Goal: Task Accomplishment & Management: Manage account settings

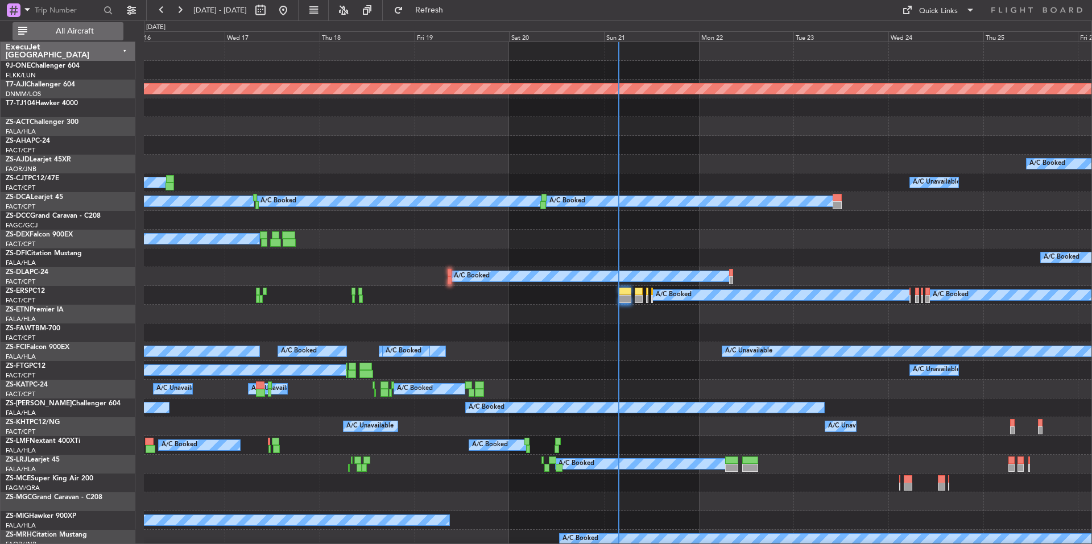
click at [113, 35] on button "All Aircraft" at bounding box center [68, 31] width 111 height 18
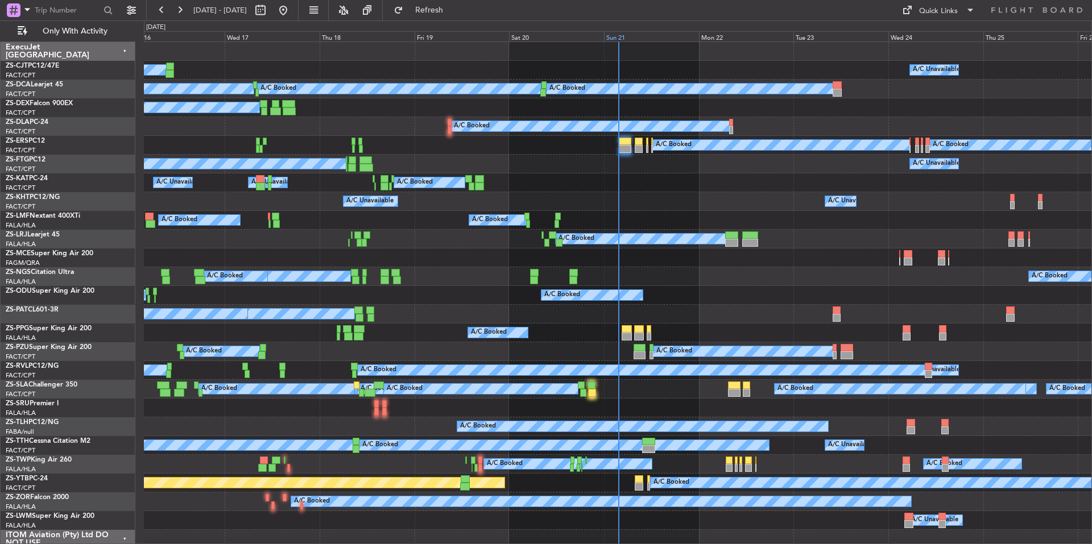
click at [647, 38] on div "Sun 21" at bounding box center [651, 36] width 95 height 10
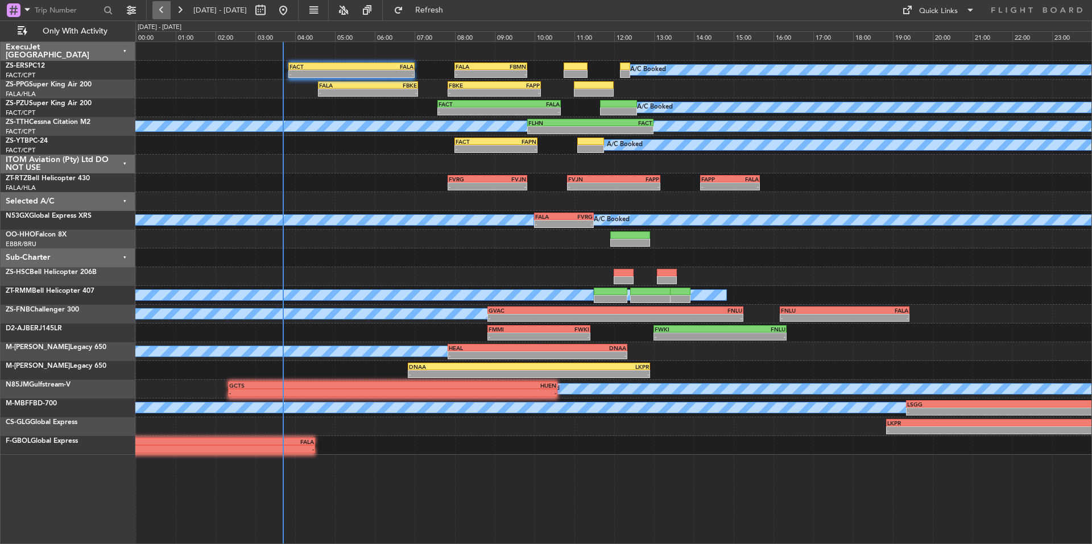
click at [168, 11] on button at bounding box center [161, 10] width 18 height 18
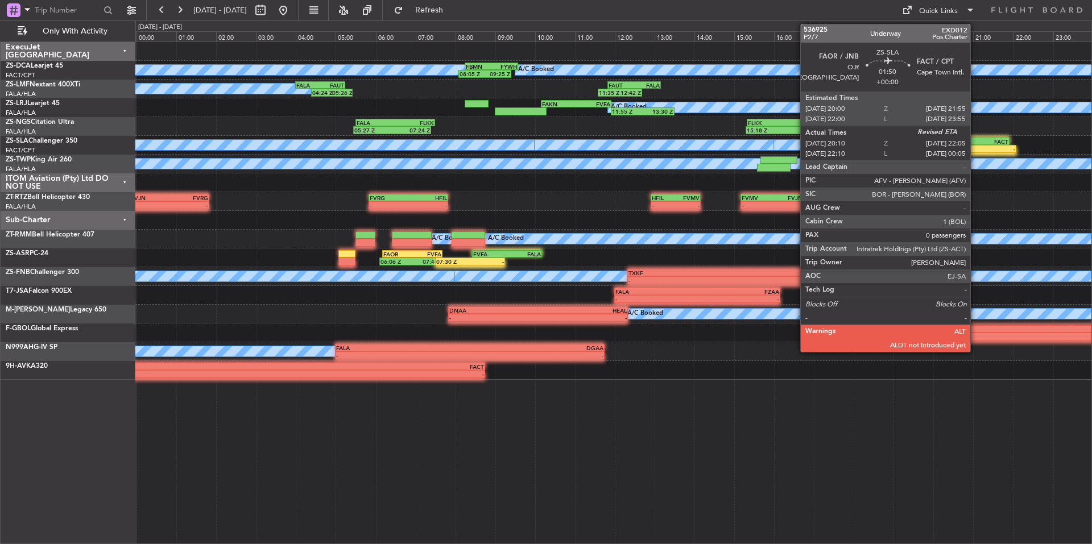
click at [976, 150] on div "20:10 Z" at bounding box center [959, 149] width 37 height 7
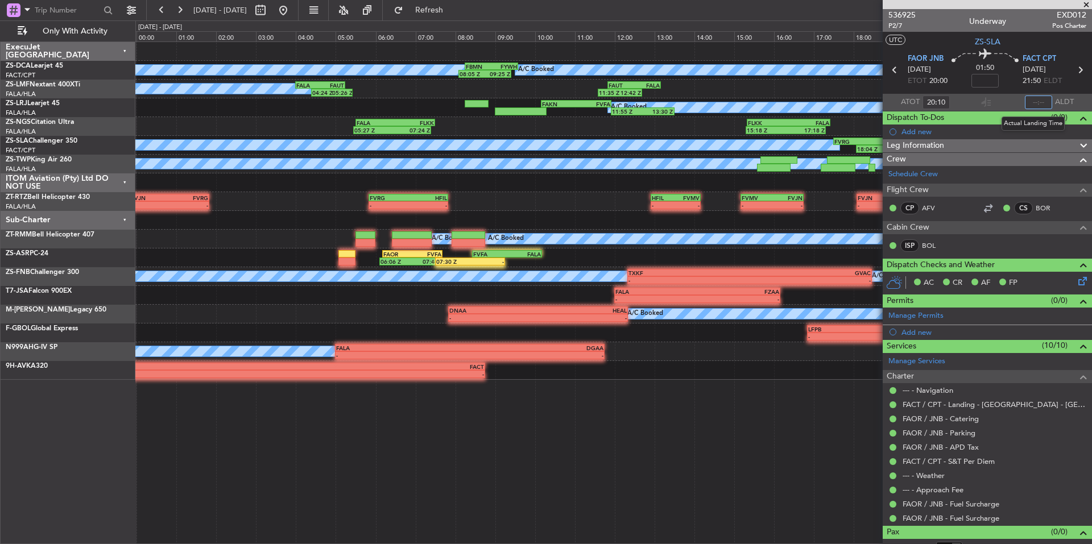
click at [1039, 101] on input "text" at bounding box center [1038, 103] width 27 height 14
type input "21:59"
drag, startPoint x: 1085, startPoint y: 5, endPoint x: 626, endPoint y: 43, distance: 460.7
click at [1085, 5] on span at bounding box center [1086, 5] width 11 height 10
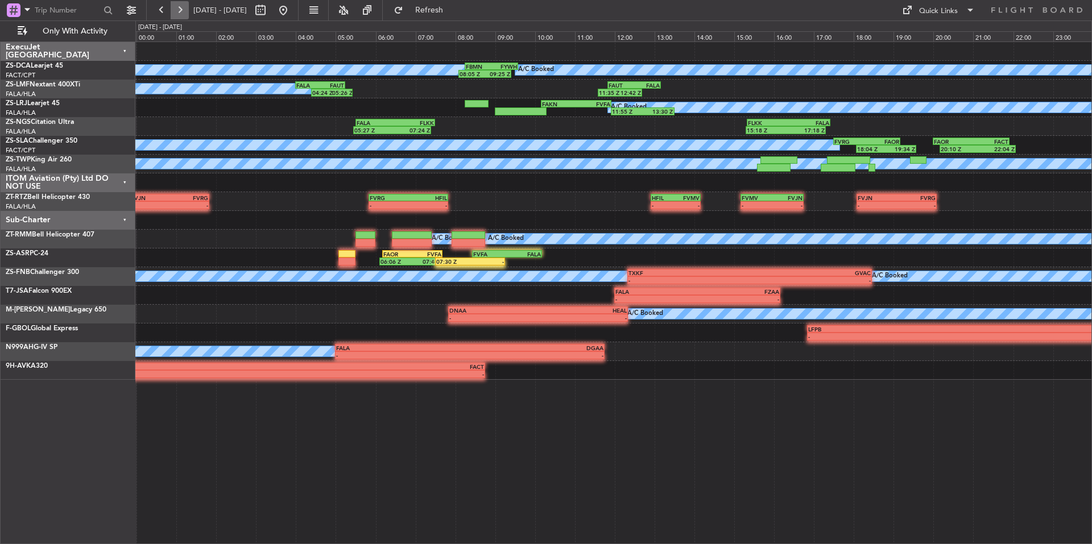
click at [176, 8] on button at bounding box center [180, 10] width 18 height 18
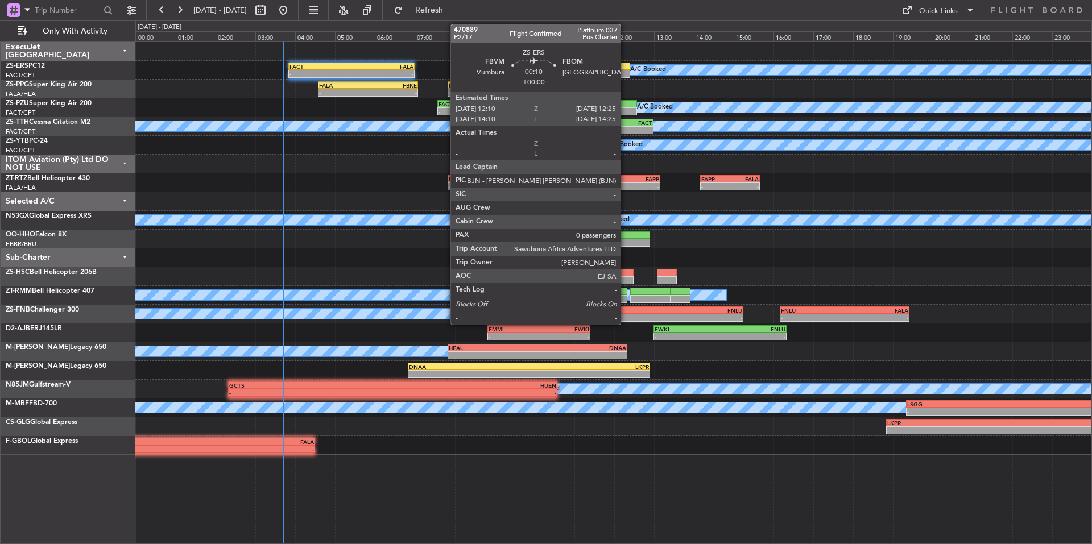
click at [626, 68] on div at bounding box center [625, 67] width 10 height 8
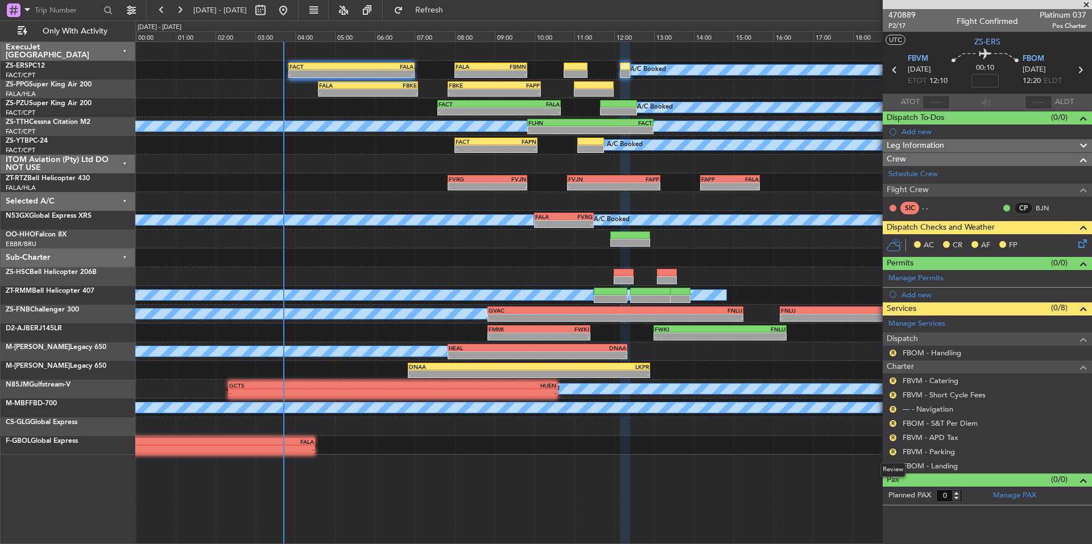
click at [892, 467] on div "Review" at bounding box center [893, 470] width 25 height 14
click at [895, 452] on button "R" at bounding box center [893, 452] width 7 height 7
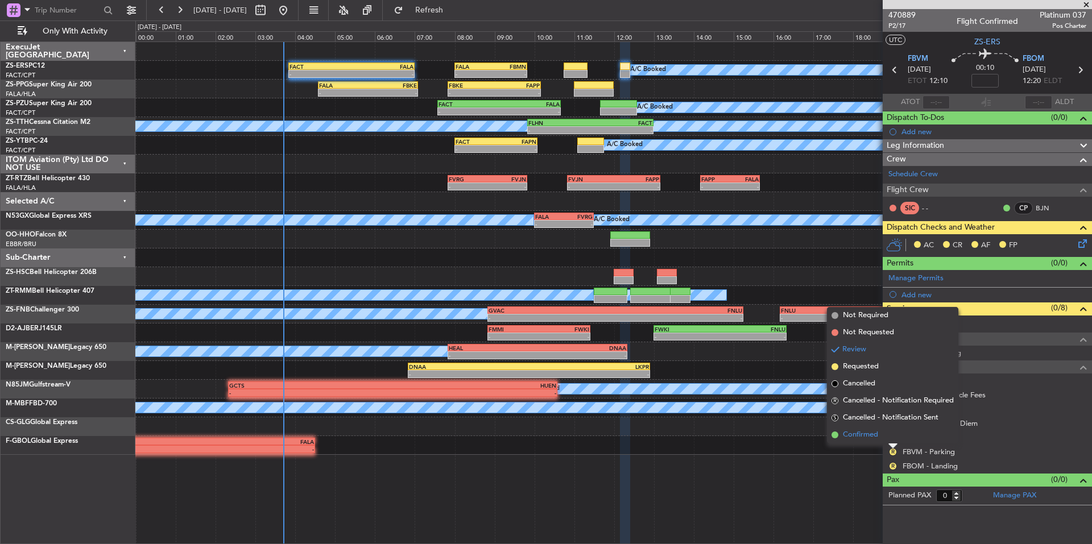
click at [869, 436] on span "Confirmed" at bounding box center [860, 434] width 35 height 11
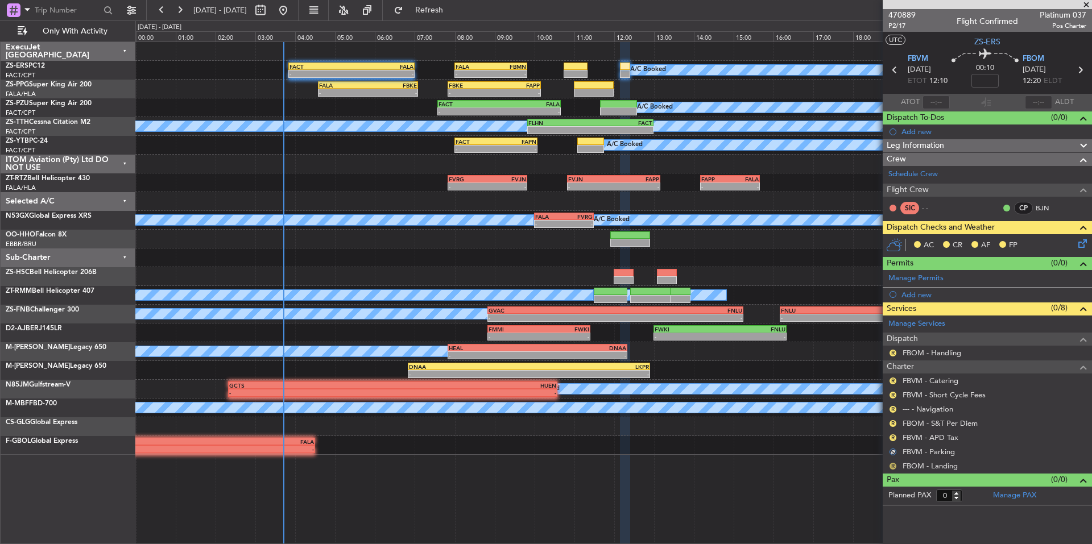
click at [893, 465] on button "R" at bounding box center [893, 466] width 7 height 7
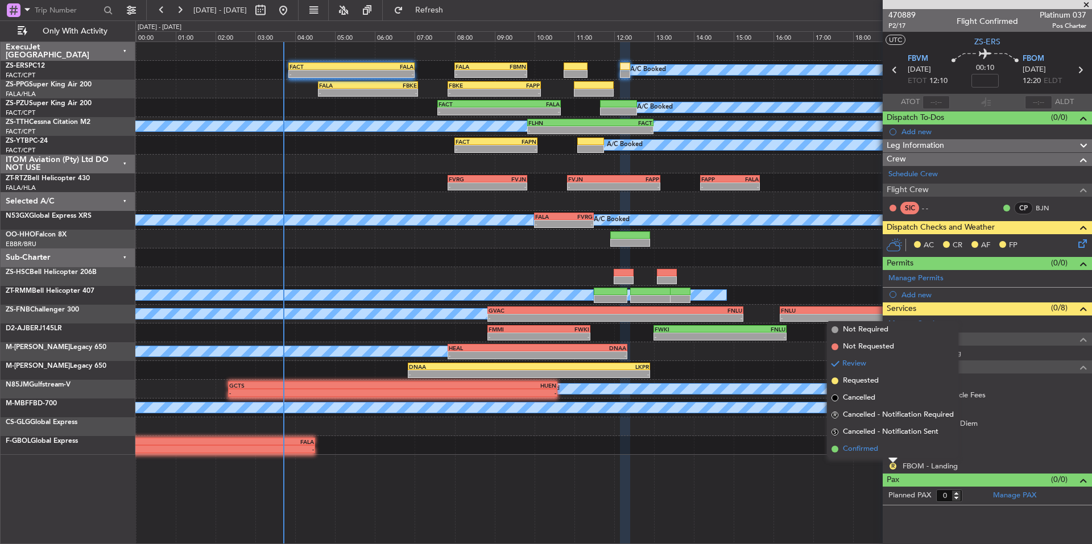
click at [878, 451] on span "Confirmed" at bounding box center [860, 449] width 35 height 11
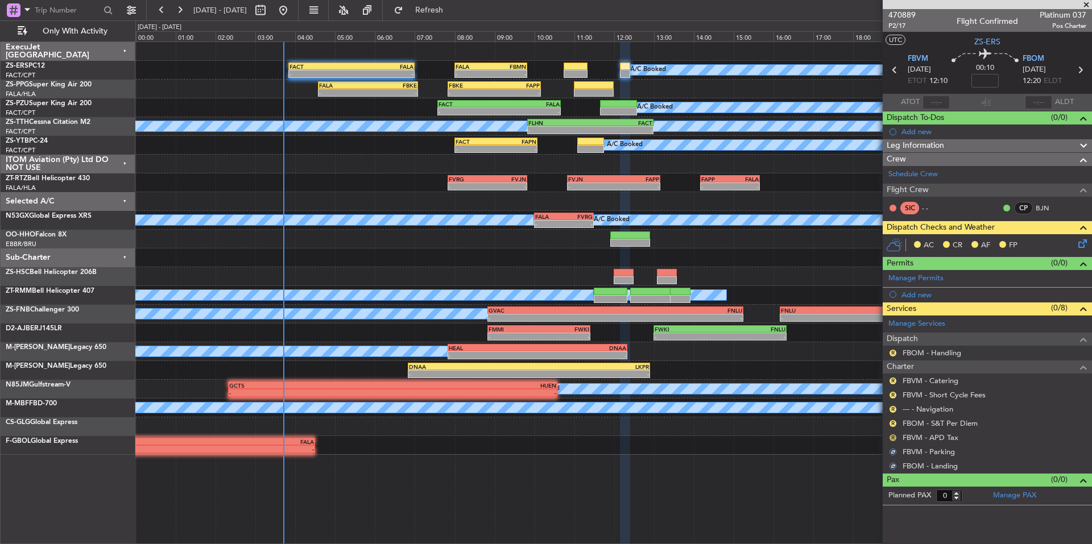
click at [891, 435] on button "R" at bounding box center [893, 438] width 7 height 7
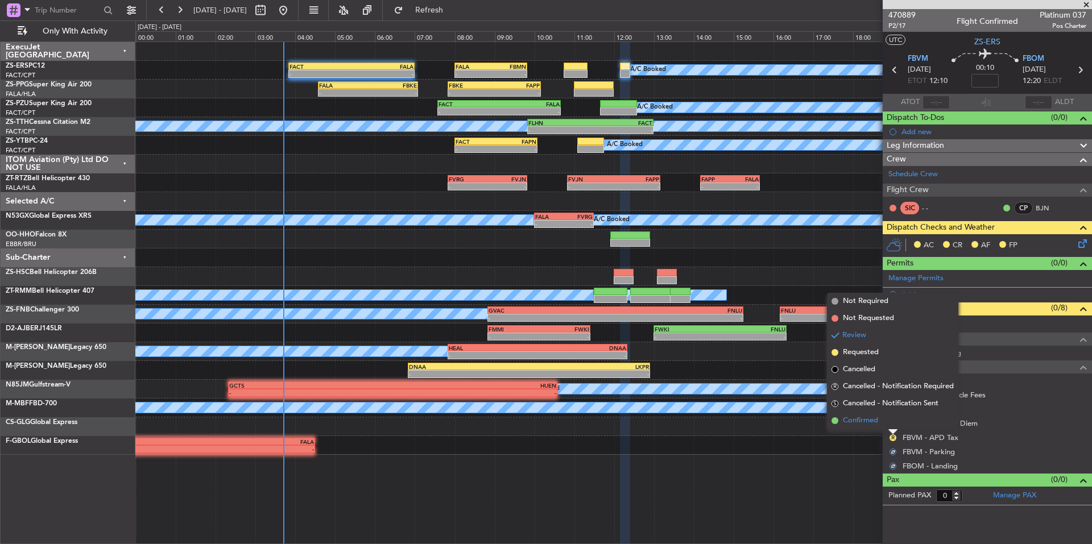
click at [880, 426] on li "Confirmed" at bounding box center [892, 420] width 131 height 17
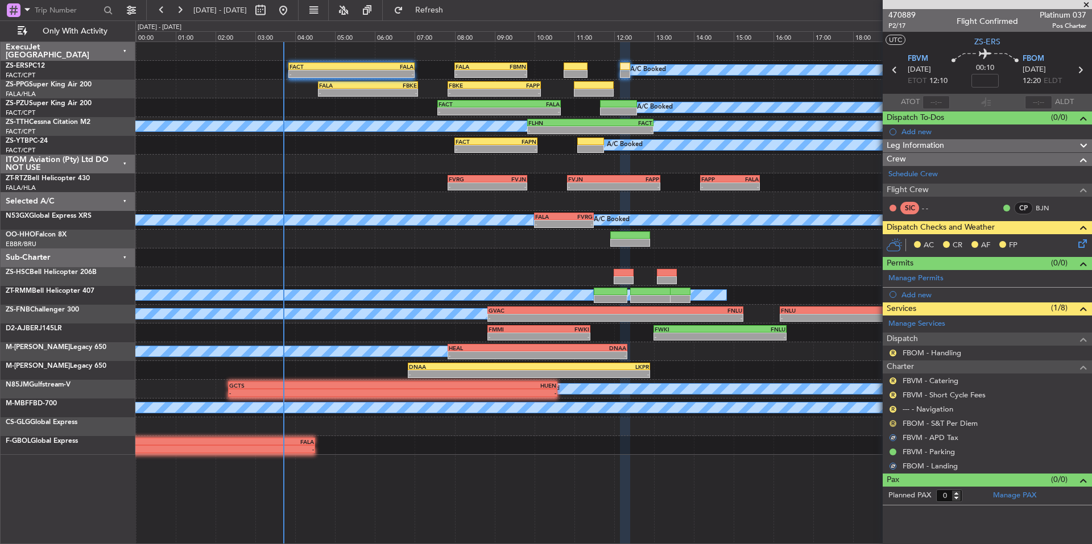
click at [893, 424] on button "R" at bounding box center [893, 423] width 7 height 7
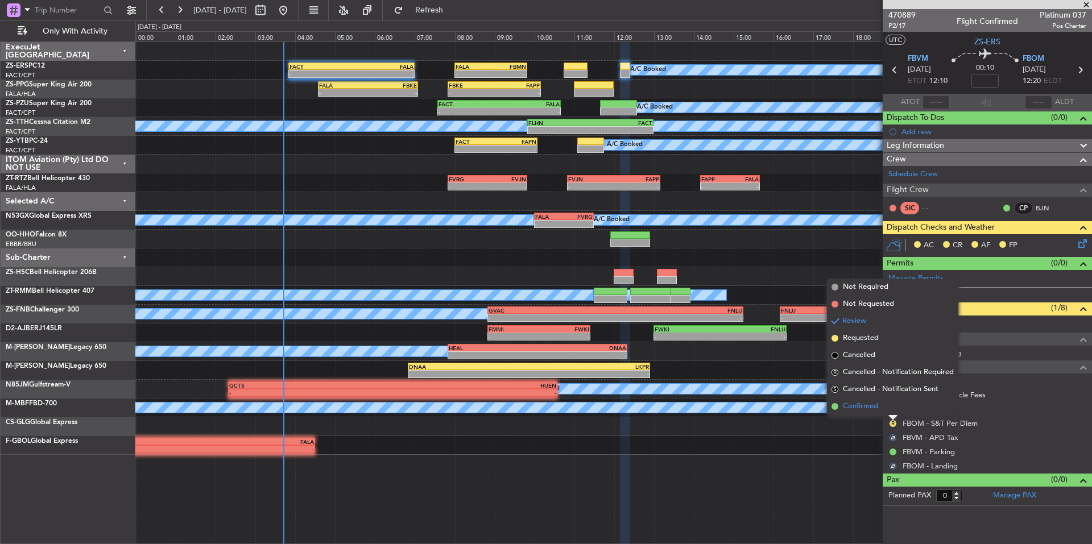
click at [880, 411] on li "Confirmed" at bounding box center [892, 406] width 131 height 17
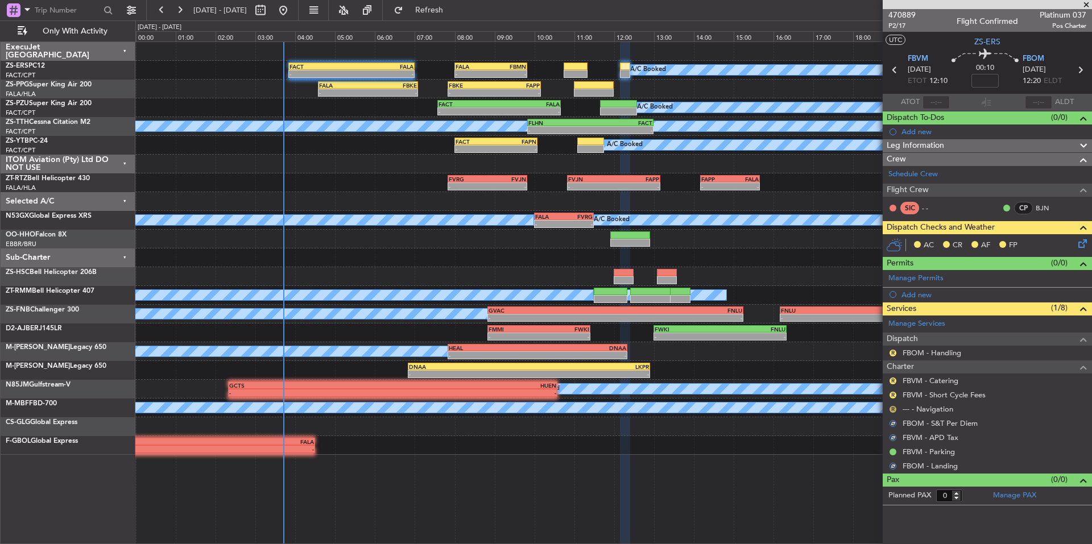
click at [891, 408] on button "R" at bounding box center [893, 409] width 7 height 7
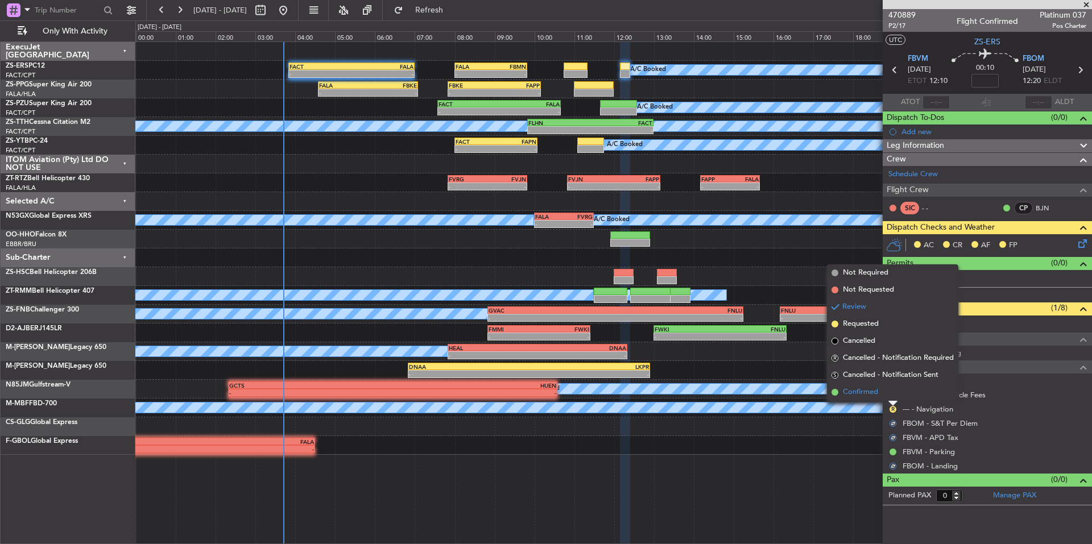
click at [879, 396] on li "Confirmed" at bounding box center [892, 392] width 131 height 17
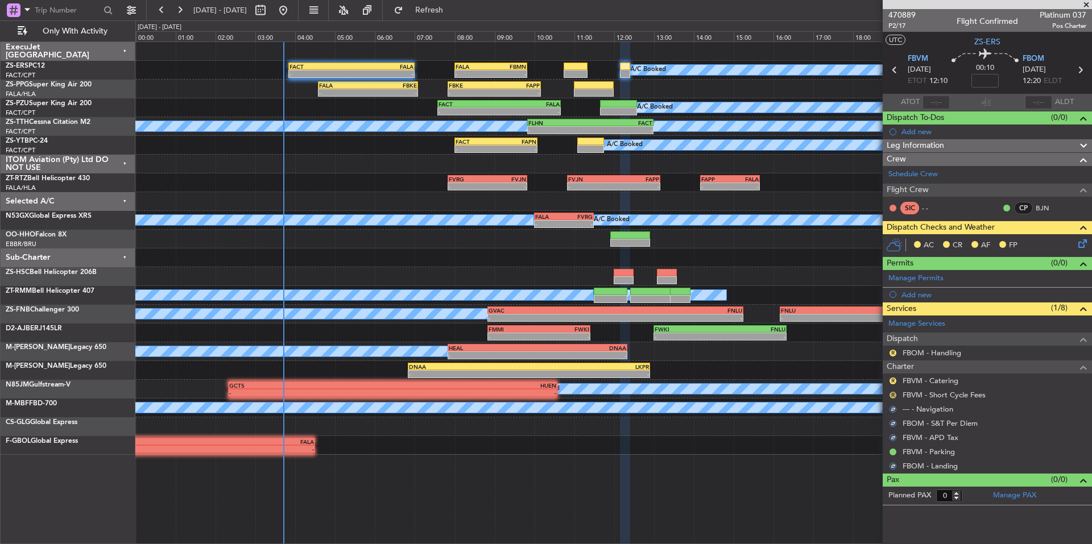
click at [891, 394] on button "R" at bounding box center [893, 395] width 7 height 7
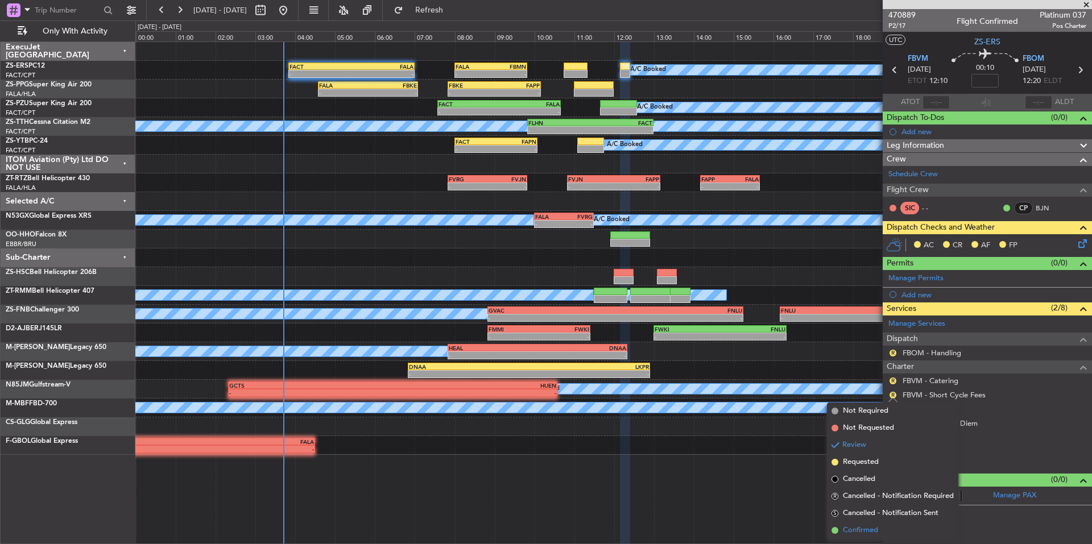
click at [875, 529] on span "Confirmed" at bounding box center [860, 530] width 35 height 11
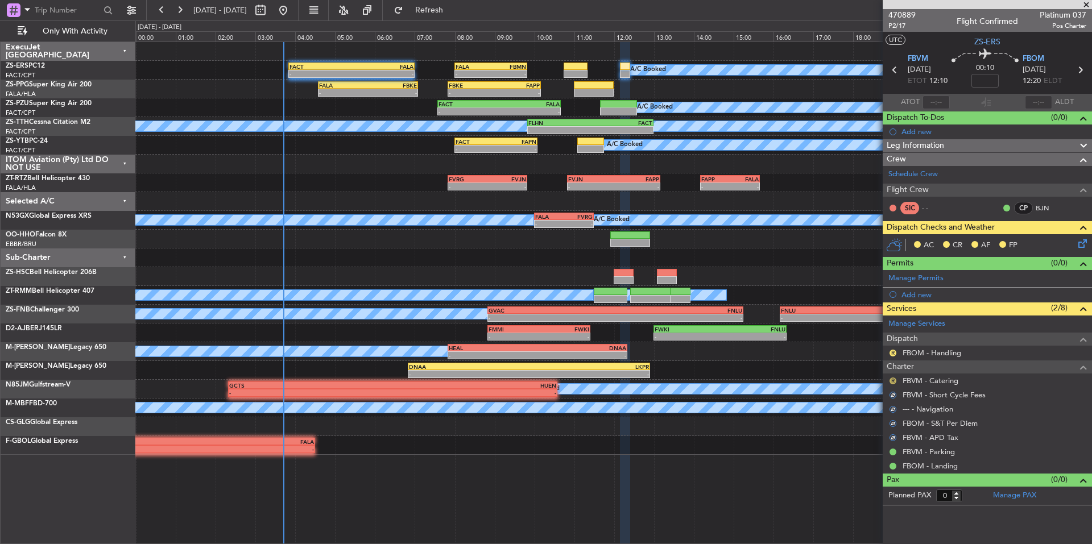
click at [894, 378] on button "R" at bounding box center [893, 381] width 7 height 7
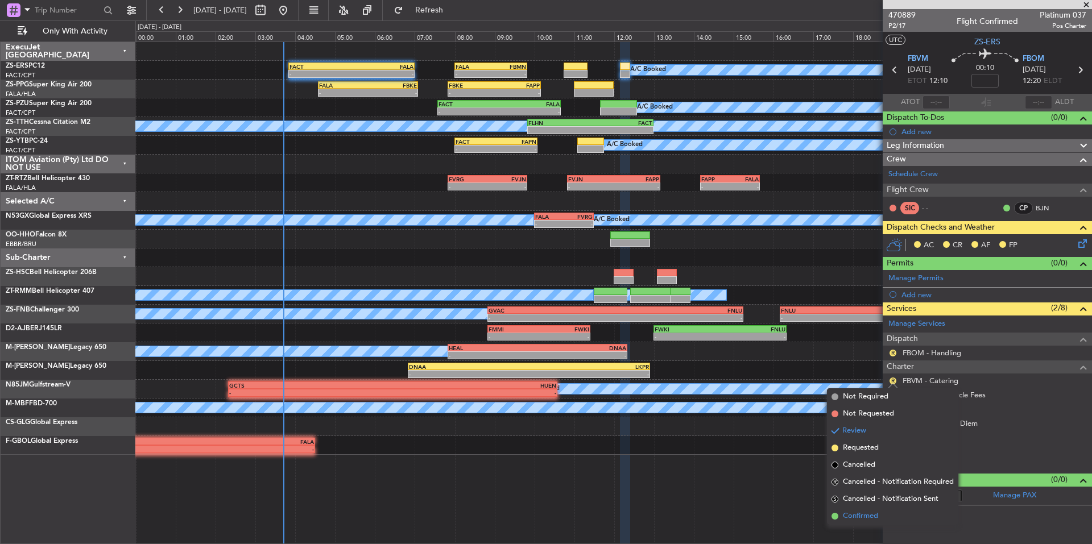
click at [849, 518] on span "Confirmed" at bounding box center [860, 516] width 35 height 11
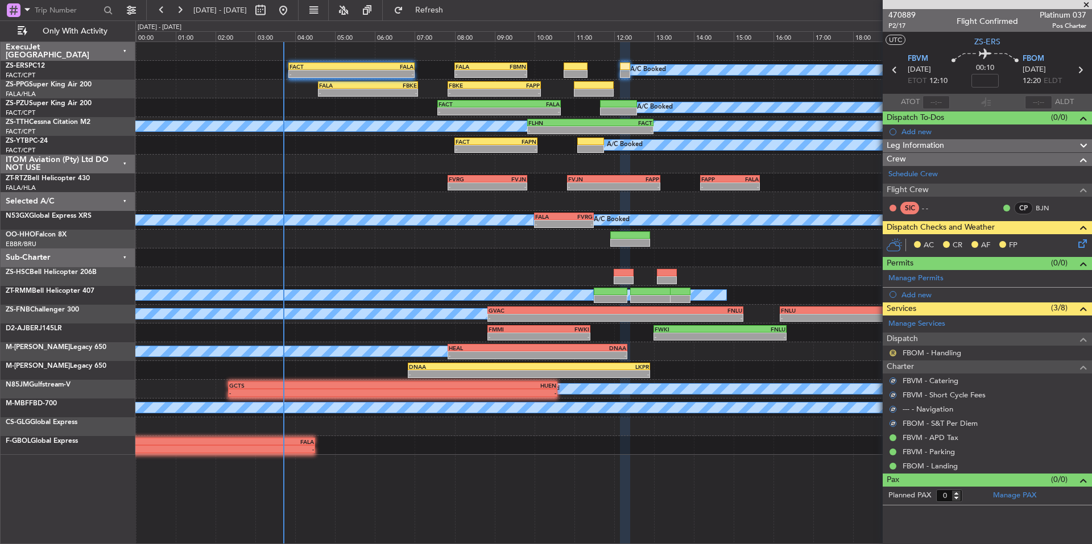
click at [893, 353] on button "R" at bounding box center [893, 353] width 7 height 7
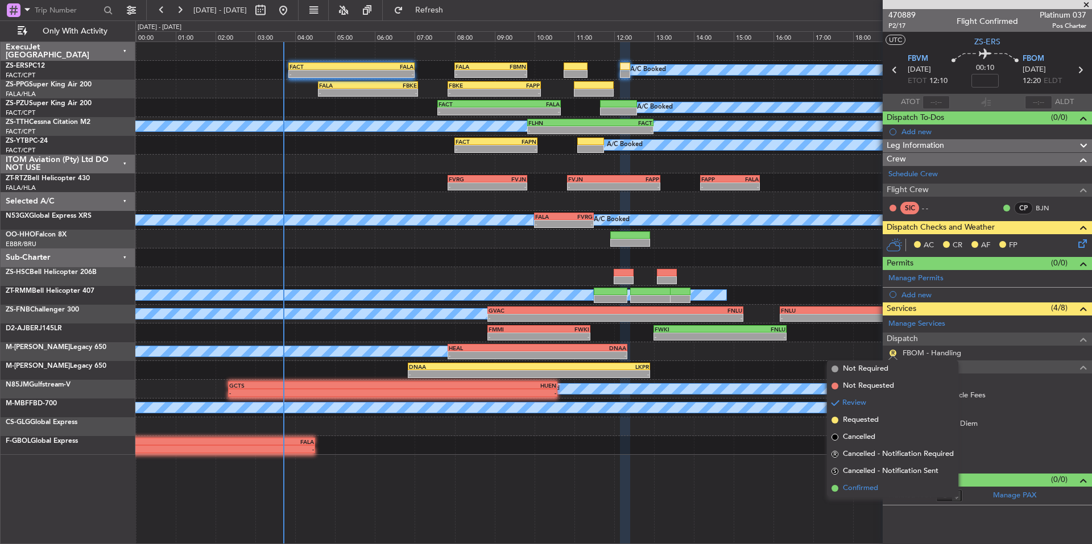
click at [878, 488] on span "Confirmed" at bounding box center [860, 488] width 35 height 11
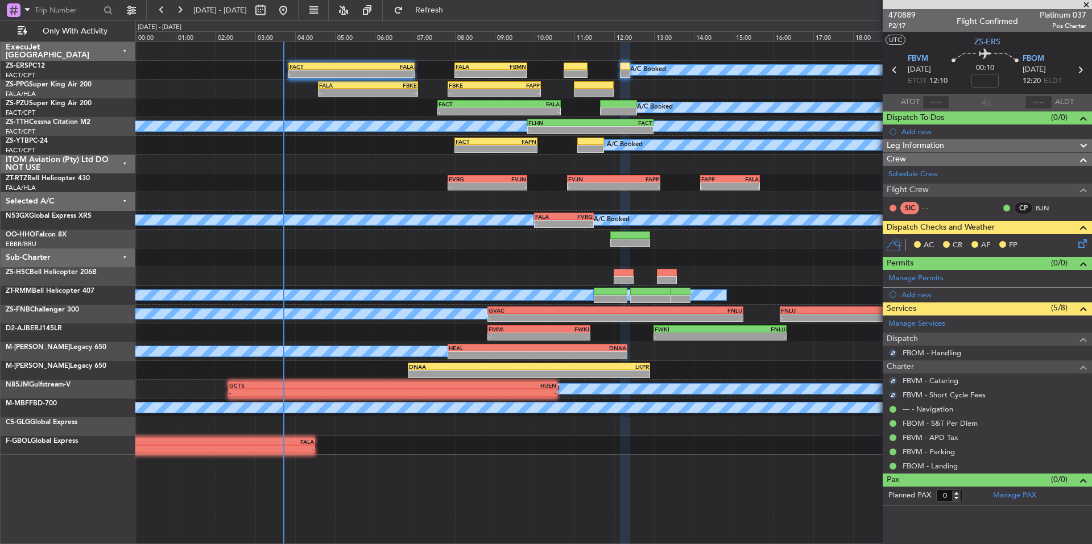
click at [1081, 245] on icon at bounding box center [1080, 241] width 9 height 9
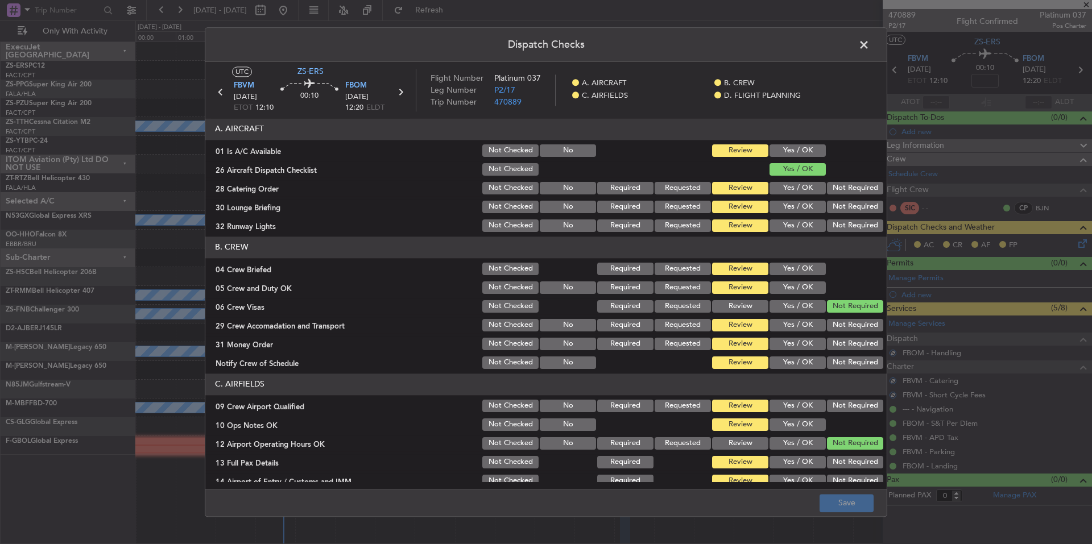
click at [803, 148] on button "Yes / OK" at bounding box center [798, 150] width 56 height 13
click at [853, 186] on button "Not Required" at bounding box center [855, 188] width 56 height 13
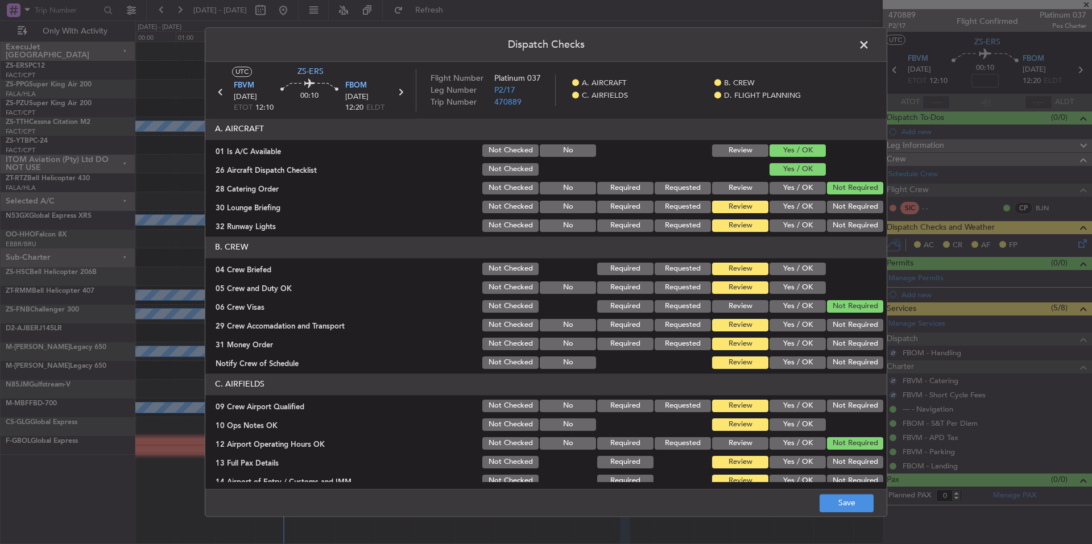
click at [852, 203] on button "Not Required" at bounding box center [855, 207] width 56 height 13
click at [852, 213] on button "Not Required" at bounding box center [855, 207] width 56 height 13
click at [852, 218] on div "Not Required" at bounding box center [853, 226] width 57 height 16
click at [852, 223] on button "Not Required" at bounding box center [855, 226] width 56 height 13
drag, startPoint x: 800, startPoint y: 270, endPoint x: 806, endPoint y: 284, distance: 15.8
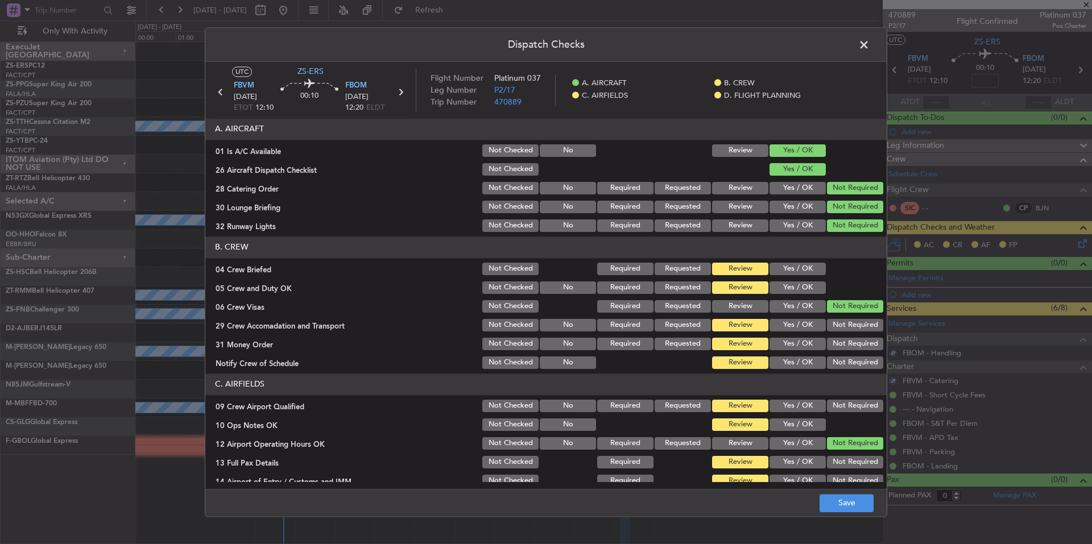
click at [800, 270] on button "Yes / OK" at bounding box center [798, 269] width 56 height 13
click at [806, 284] on button "Yes / OK" at bounding box center [798, 288] width 56 height 13
click at [811, 293] on button "Yes / OK" at bounding box center [798, 288] width 56 height 13
click at [829, 320] on div "Not Required" at bounding box center [853, 325] width 57 height 16
drag, startPoint x: 833, startPoint y: 332, endPoint x: 836, endPoint y: 340, distance: 8.7
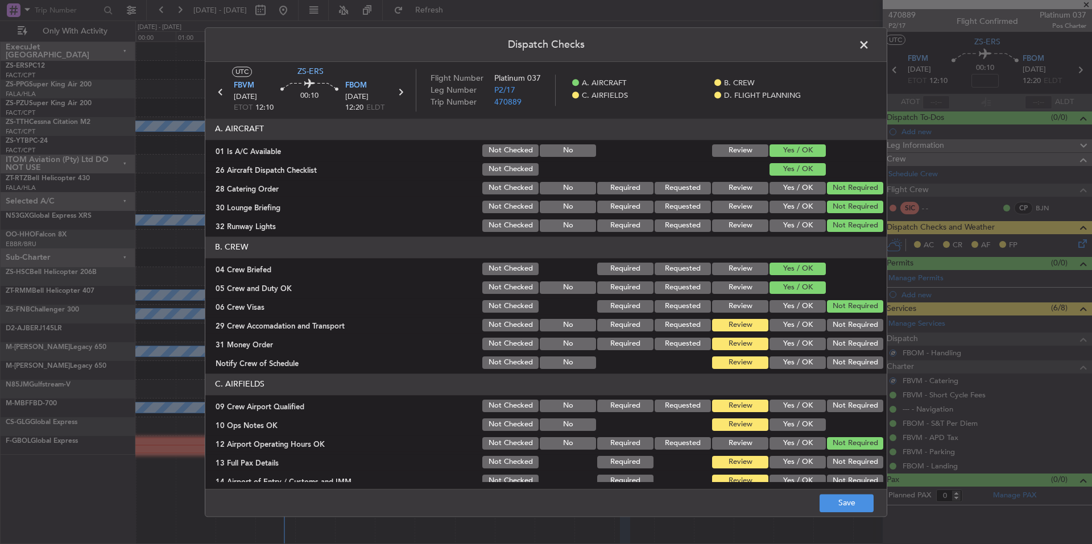
click at [834, 335] on section "B. CREW 04 Crew Briefed Not Checked Required Requested Review Yes / OK 05 Crew …" at bounding box center [545, 304] width 681 height 134
drag, startPoint x: 836, startPoint y: 340, endPoint x: 841, endPoint y: 348, distance: 10.0
click at [837, 342] on button "Not Required" at bounding box center [855, 344] width 56 height 13
click at [844, 354] on section "B. CREW 04 Crew Briefed Not Checked Required Requested Review Yes / OK 05 Crew …" at bounding box center [545, 304] width 681 height 134
click at [846, 361] on button "Not Required" at bounding box center [855, 363] width 56 height 13
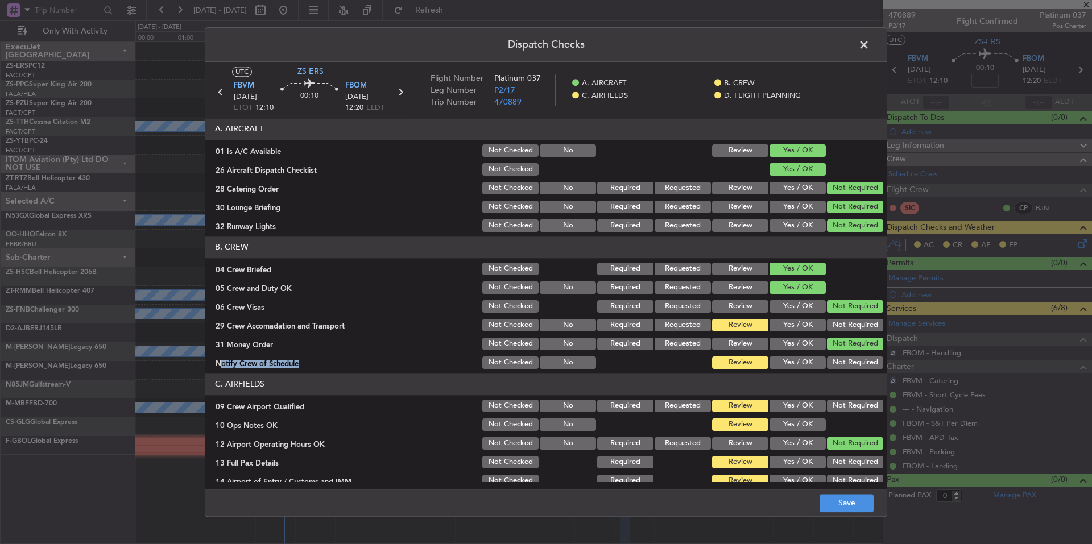
drag, startPoint x: 848, startPoint y: 365, endPoint x: 845, endPoint y: 346, distance: 18.9
click at [848, 364] on button "Not Required" at bounding box center [855, 363] width 56 height 13
click at [842, 333] on section "B. CREW 04 Crew Briefed Not Checked Required Requested Review Yes / OK 05 Crew …" at bounding box center [545, 304] width 681 height 134
click at [842, 327] on button "Not Required" at bounding box center [855, 325] width 56 height 13
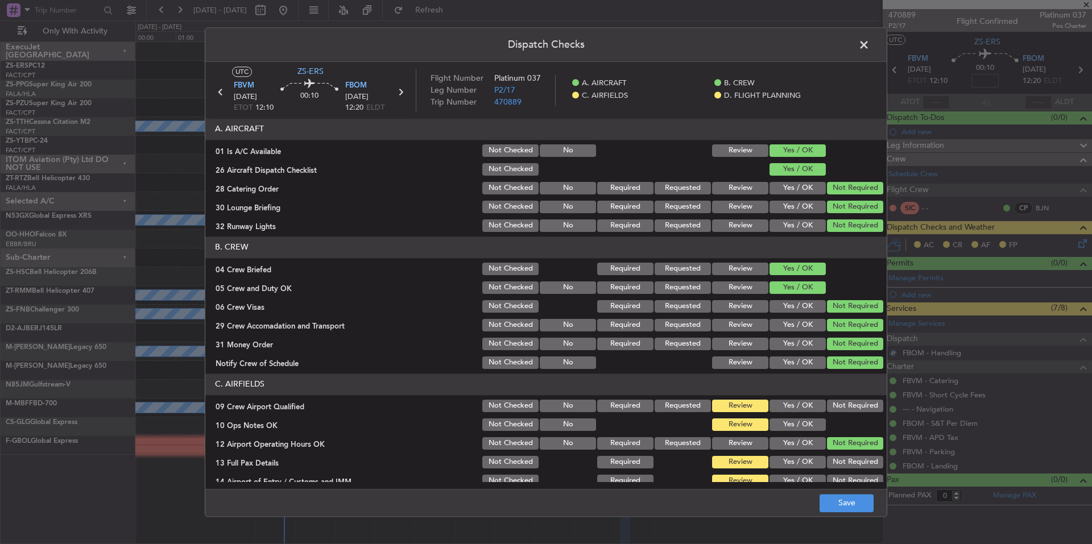
click at [857, 422] on div at bounding box center [853, 425] width 57 height 16
click at [851, 408] on button "Not Required" at bounding box center [855, 406] width 56 height 13
click at [790, 429] on button "Yes / OK" at bounding box center [798, 425] width 56 height 13
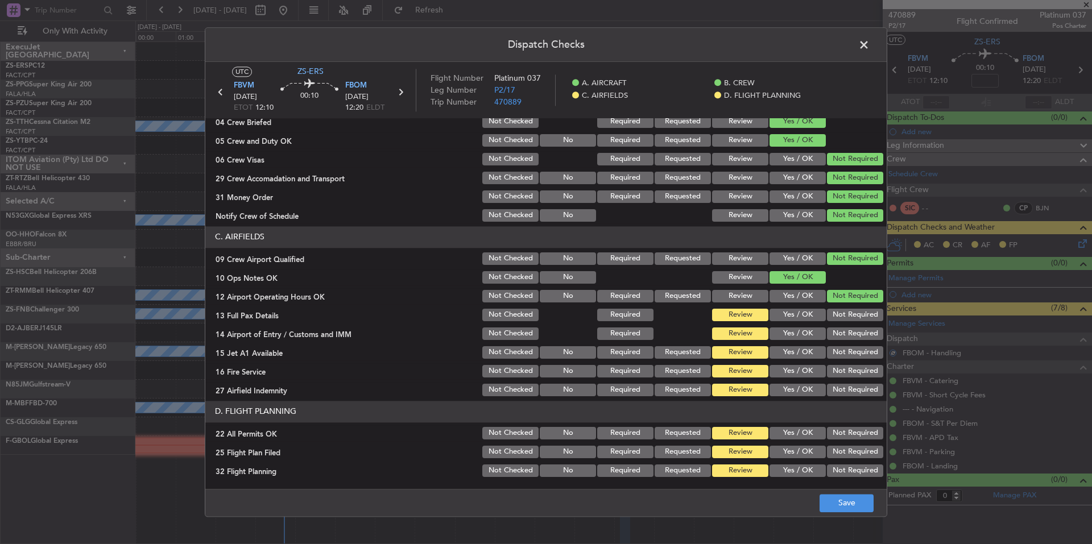
click at [848, 383] on div "Not Required" at bounding box center [853, 390] width 57 height 16
click at [845, 371] on button "Not Required" at bounding box center [855, 371] width 56 height 13
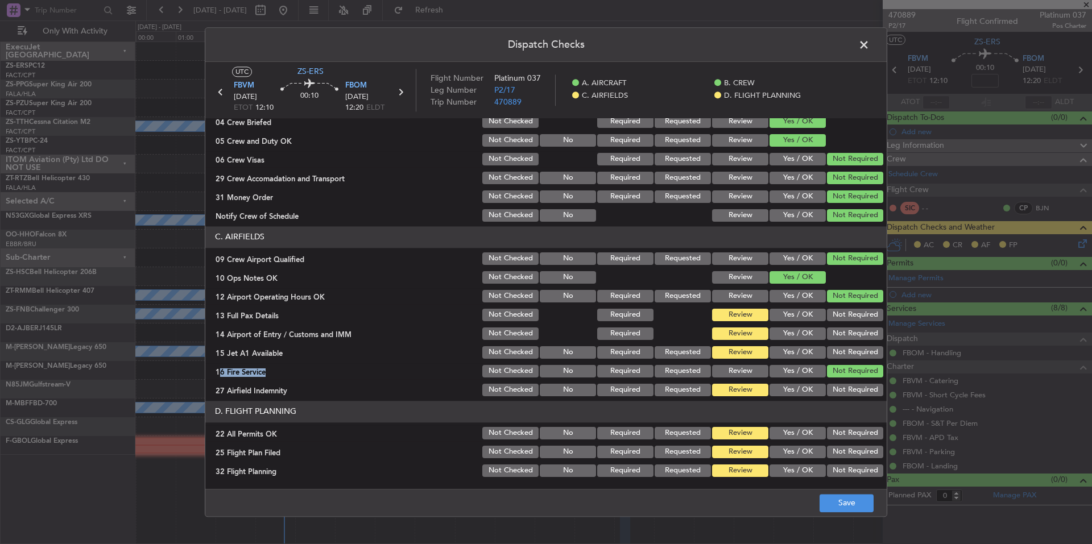
click at [844, 359] on section "C. AIRFIELDS 09 Crew Airport Qualified Not Checked No Required Requested Review…" at bounding box center [545, 312] width 681 height 172
drag, startPoint x: 843, startPoint y: 348, endPoint x: 843, endPoint y: 340, distance: 8.5
click at [843, 345] on div "Not Required" at bounding box center [853, 353] width 57 height 16
click at [843, 336] on button "Not Required" at bounding box center [855, 334] width 56 height 13
click at [844, 327] on div "Not Required" at bounding box center [853, 334] width 57 height 16
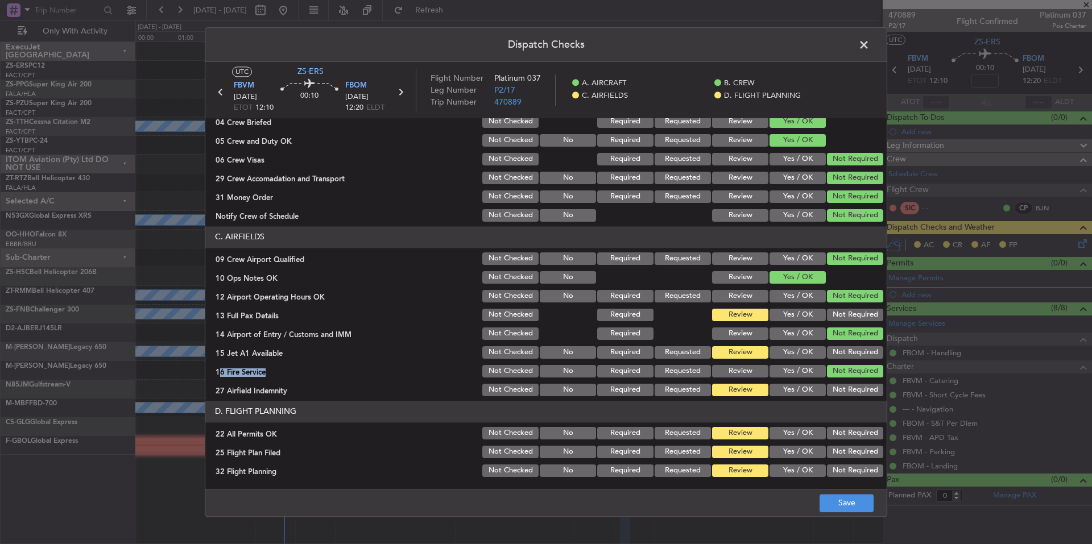
click at [847, 315] on button "Not Required" at bounding box center [855, 315] width 56 height 13
click at [846, 353] on button "Not Required" at bounding box center [855, 352] width 56 height 13
click at [847, 380] on section "C. AIRFIELDS 09 Crew Airport Qualified Not Checked No Required Requested Review…" at bounding box center [545, 312] width 681 height 172
click at [849, 389] on button "Not Required" at bounding box center [855, 390] width 56 height 13
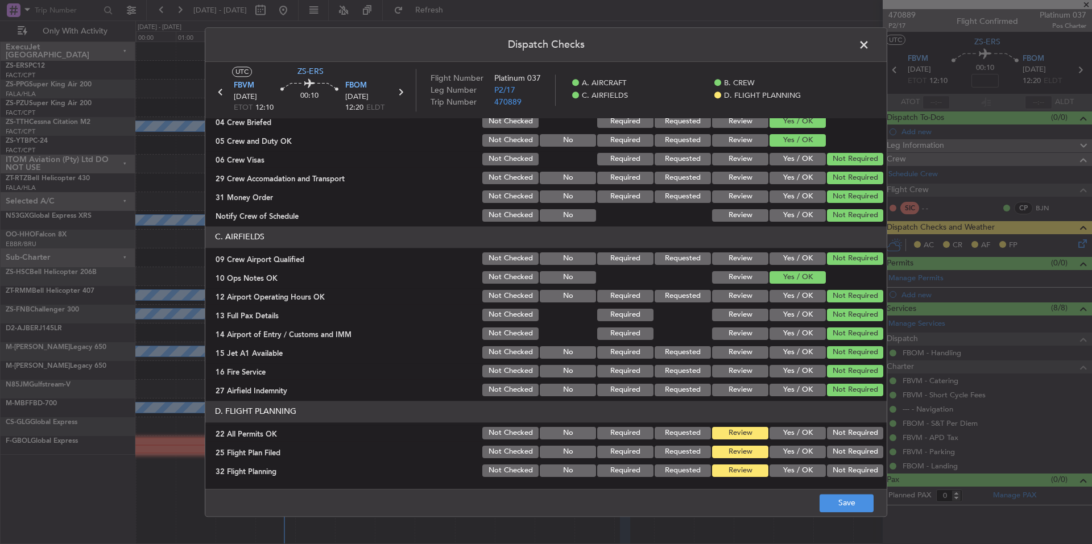
click at [849, 422] on header "D. FLIGHT PLANNING" at bounding box center [545, 412] width 681 height 22
click at [848, 433] on button "Not Required" at bounding box center [855, 433] width 56 height 13
click at [811, 456] on button "Yes / OK" at bounding box center [798, 452] width 56 height 13
click at [811, 471] on button "Yes / OK" at bounding box center [798, 471] width 56 height 13
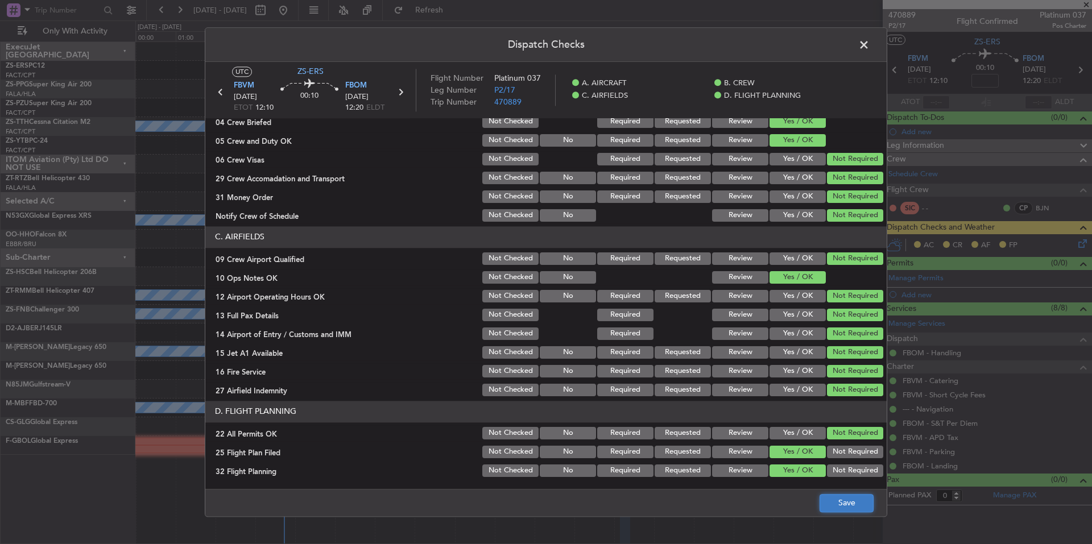
click at [841, 507] on button "Save" at bounding box center [847, 503] width 54 height 18
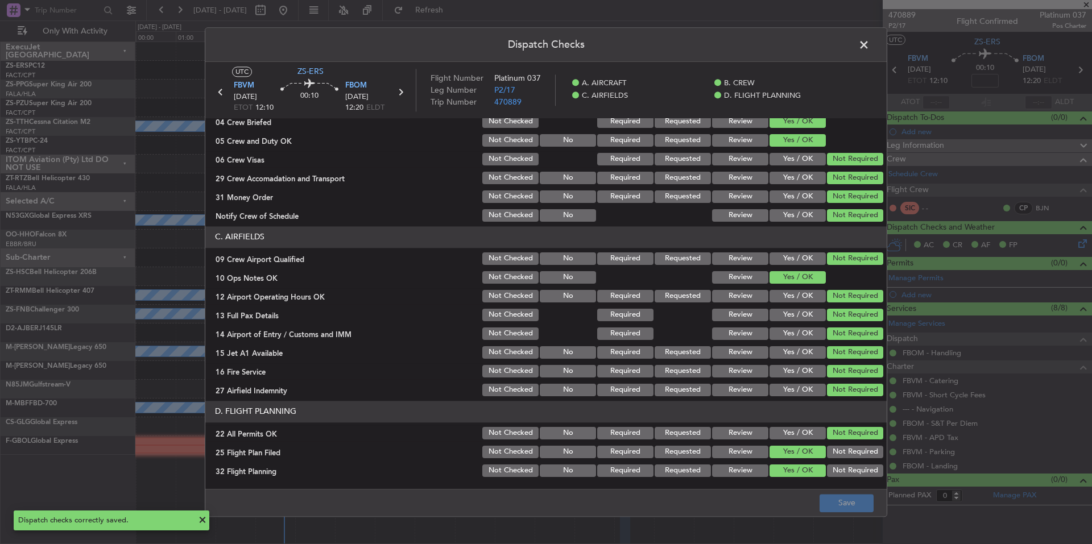
click at [870, 50] on span at bounding box center [870, 47] width 0 height 23
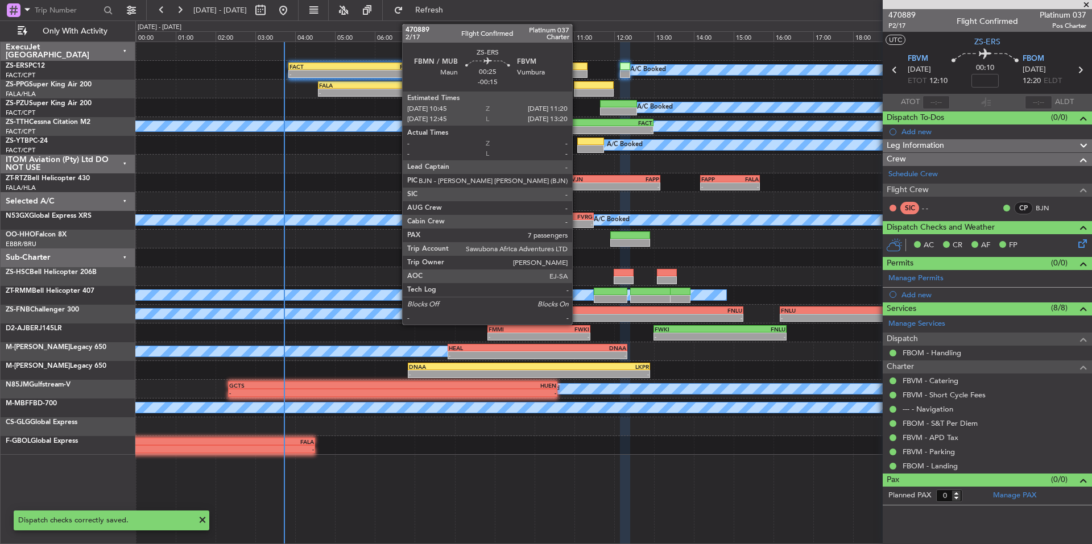
click at [577, 68] on div at bounding box center [575, 67] width 23 height 8
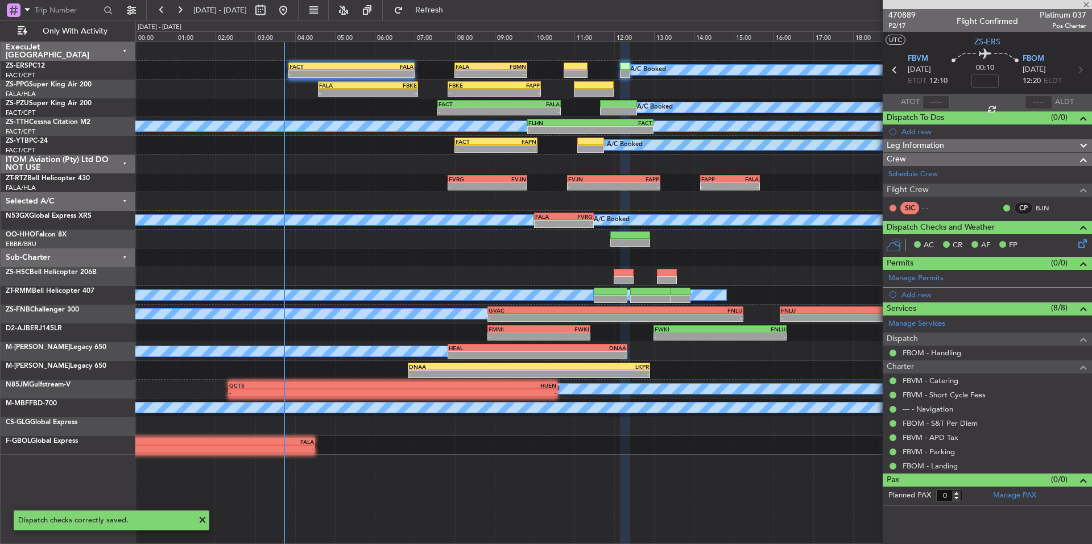
type input "-00:15"
type input "7"
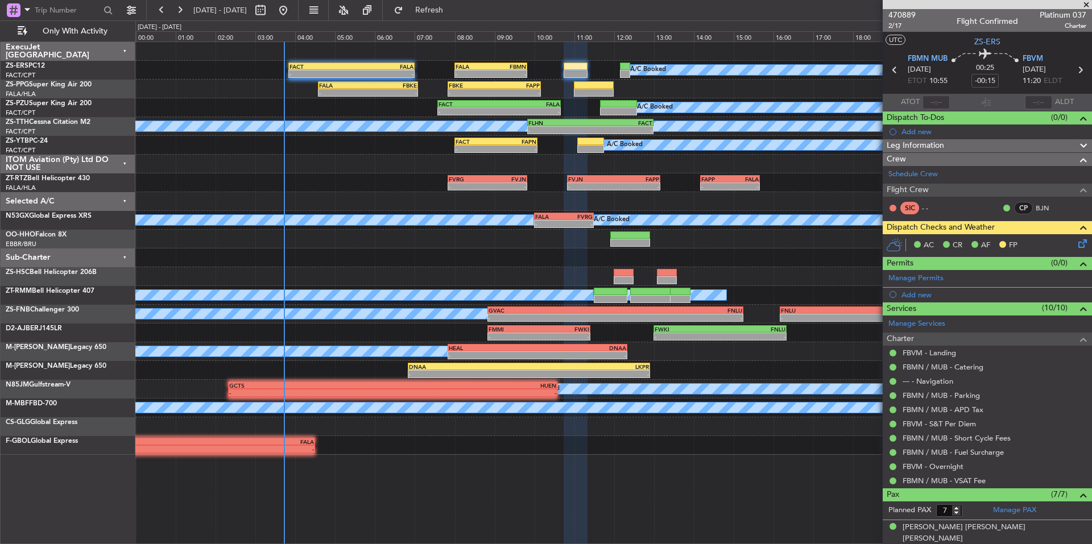
click at [1076, 241] on icon at bounding box center [1080, 241] width 9 height 9
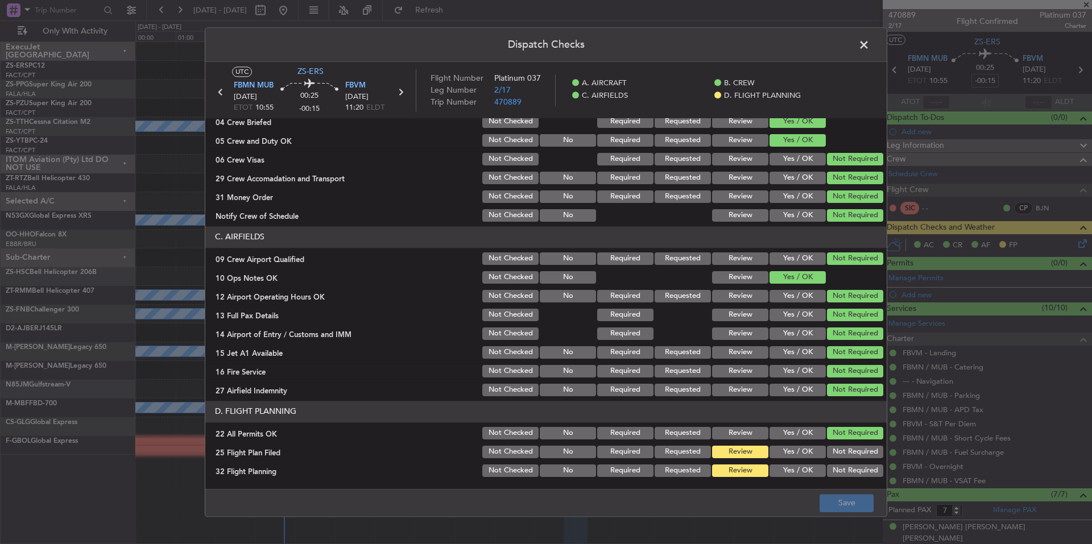
click at [801, 452] on button "Yes / OK" at bounding box center [798, 452] width 56 height 13
drag, startPoint x: 800, startPoint y: 455, endPoint x: 800, endPoint y: 469, distance: 14.2
click at [800, 459] on div "Yes / OK" at bounding box center [796, 452] width 57 height 16
click at [800, 469] on button "Yes / OK" at bounding box center [798, 471] width 56 height 13
click at [852, 503] on button "Save" at bounding box center [847, 503] width 54 height 18
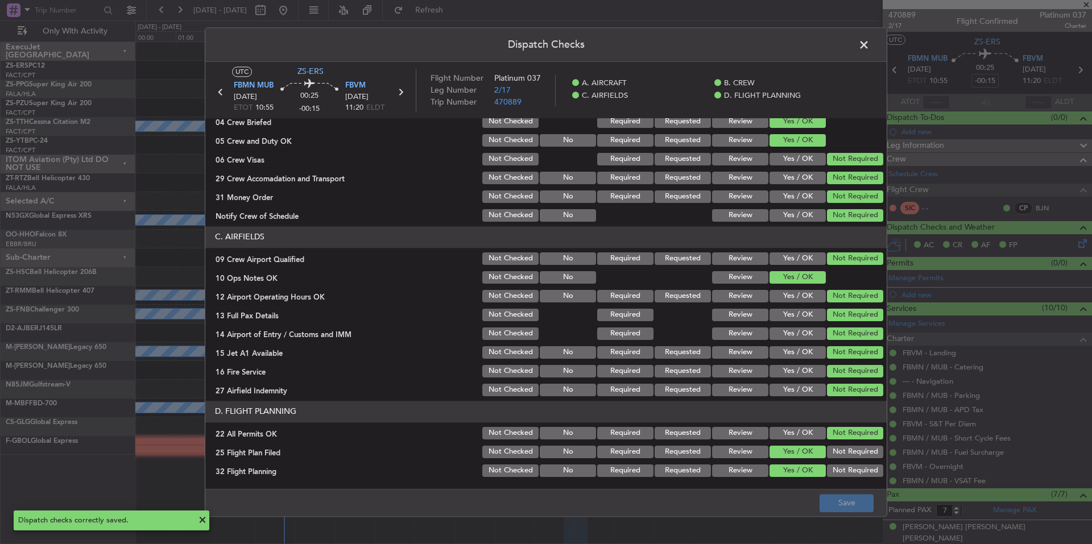
click at [870, 44] on span at bounding box center [870, 47] width 0 height 23
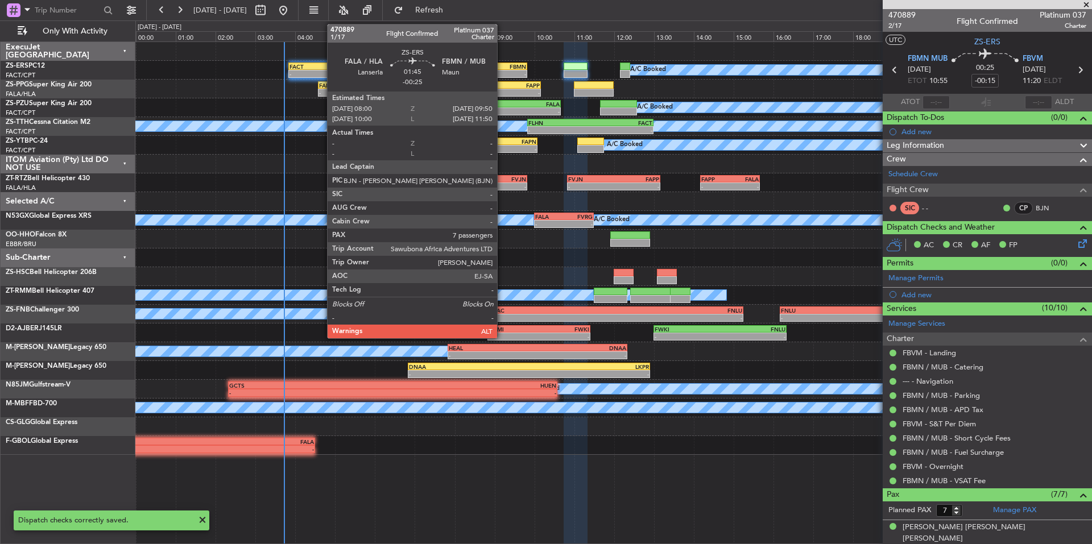
click at [502, 71] on div "-" at bounding box center [508, 74] width 35 height 7
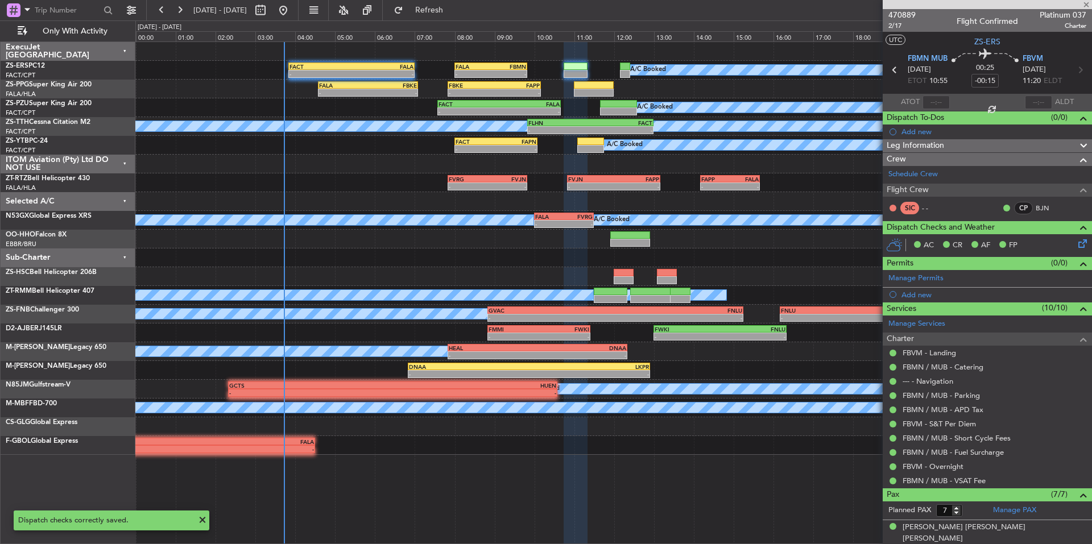
type input "-00:25"
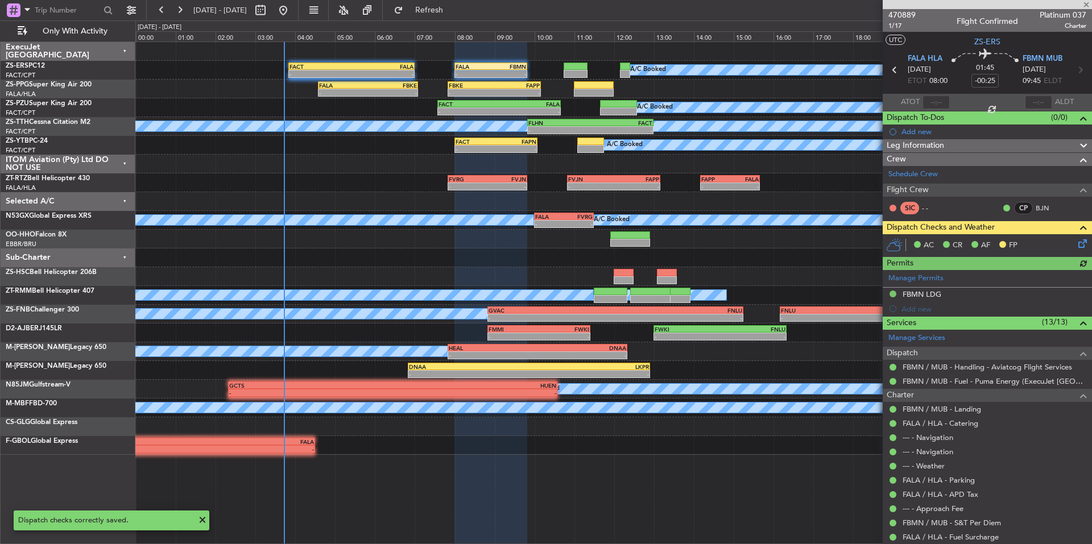
click at [1080, 246] on icon at bounding box center [1080, 241] width 9 height 9
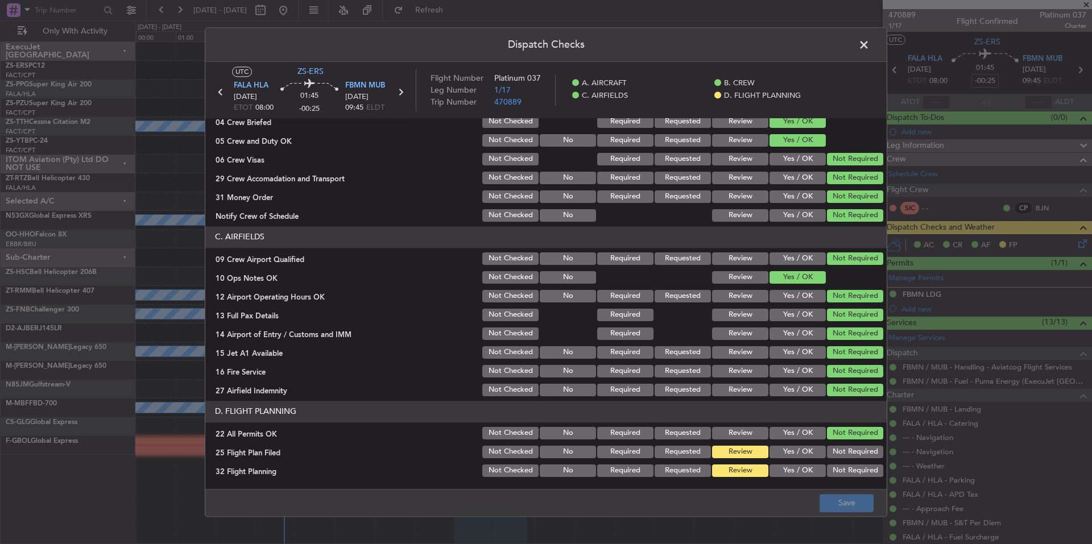
click at [801, 471] on button "Yes / OK" at bounding box center [798, 471] width 56 height 13
click at [801, 464] on div "Yes / OK" at bounding box center [796, 471] width 57 height 16
click at [800, 453] on button "Yes / OK" at bounding box center [798, 452] width 56 height 13
click at [829, 494] on footer "Save" at bounding box center [545, 502] width 681 height 27
click at [835, 503] on button "Save" at bounding box center [847, 503] width 54 height 18
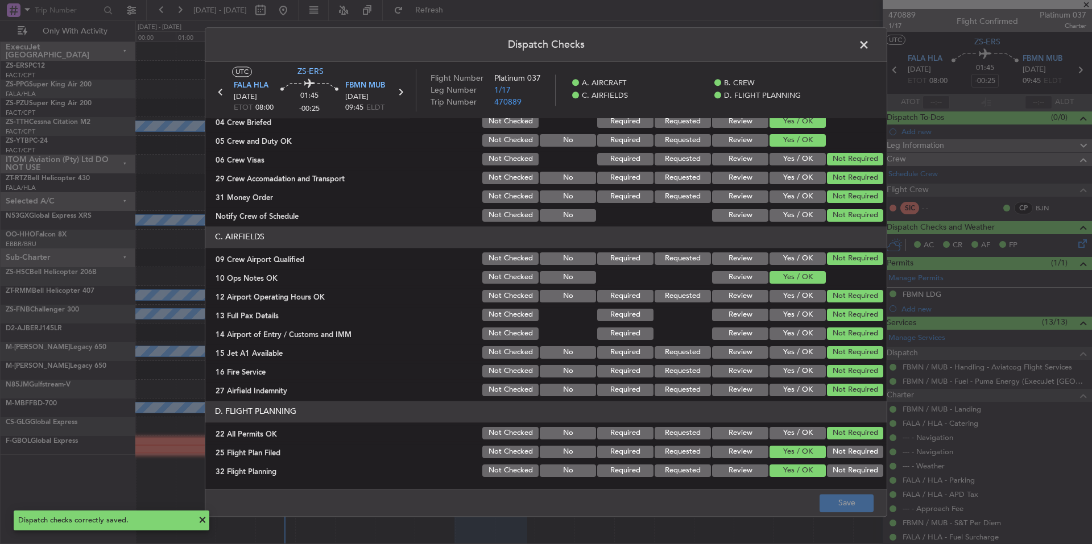
click at [870, 44] on span at bounding box center [870, 47] width 0 height 23
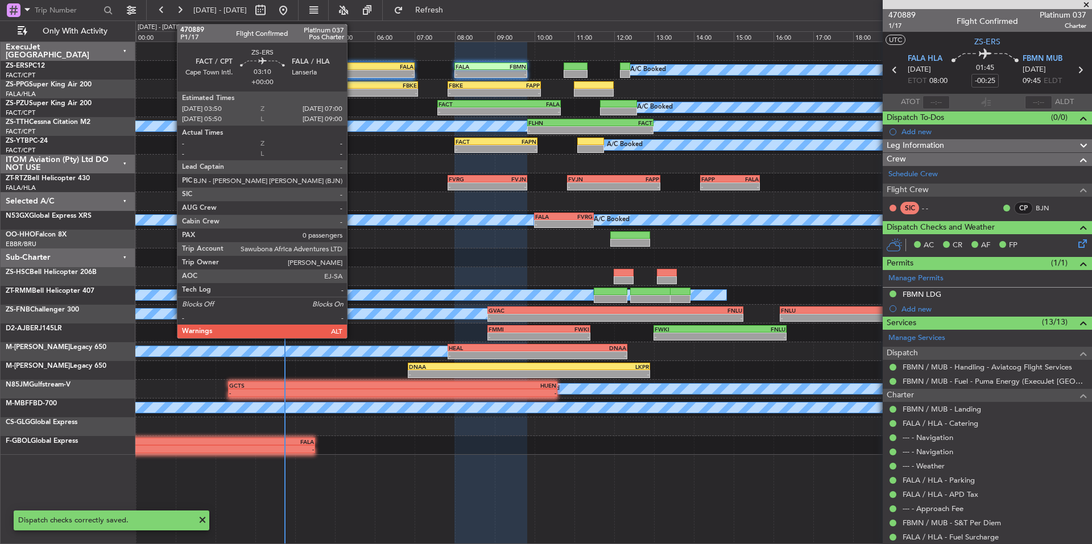
click at [352, 63] on div "FALA" at bounding box center [383, 66] width 62 height 7
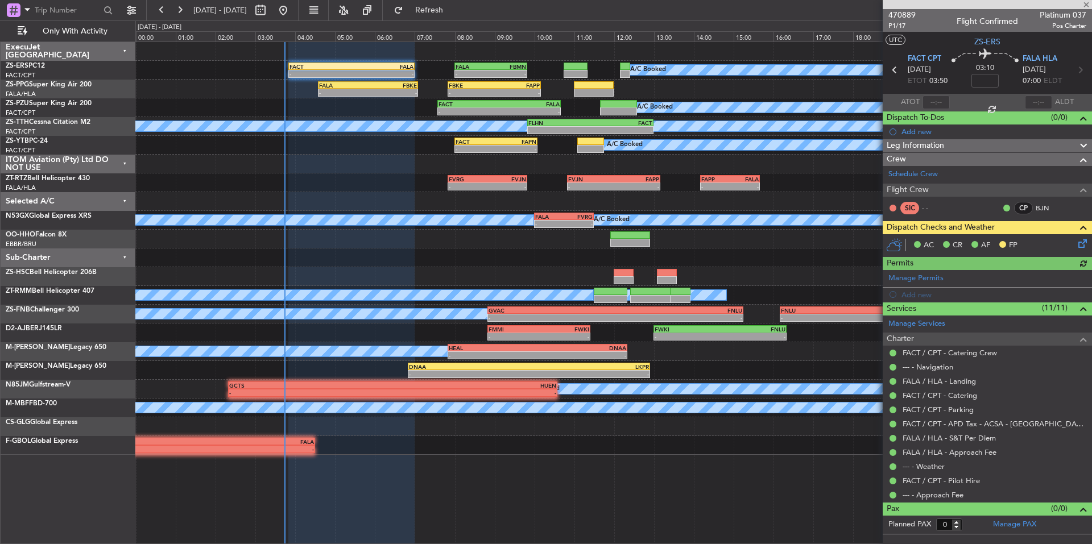
click at [1085, 245] on icon at bounding box center [1080, 241] width 9 height 9
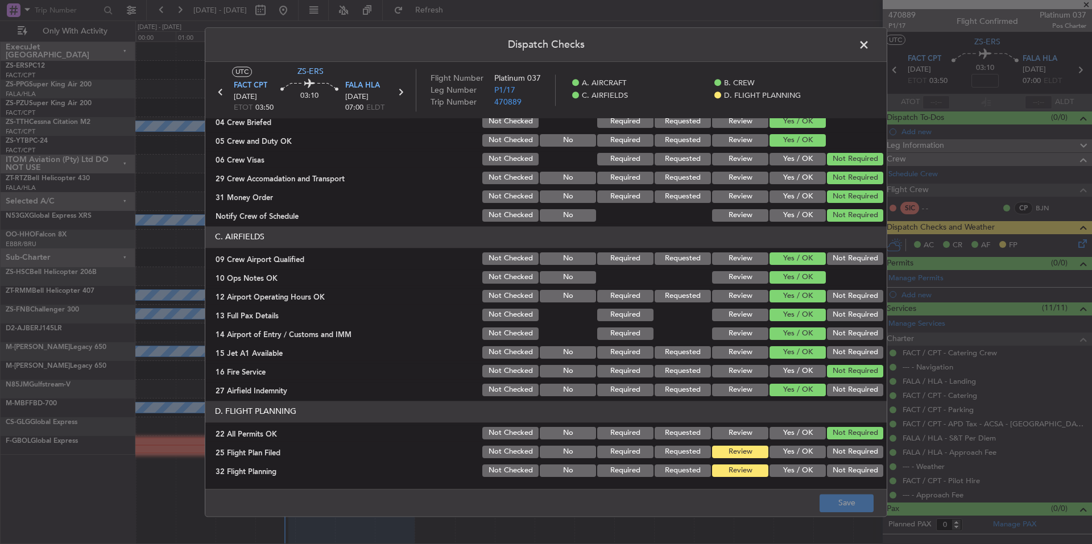
click at [799, 440] on div "Yes / OK" at bounding box center [796, 434] width 57 height 16
click at [800, 449] on button "Yes / OK" at bounding box center [798, 452] width 56 height 13
drag, startPoint x: 800, startPoint y: 459, endPoint x: 800, endPoint y: 466, distance: 7.4
click at [800, 460] on div "Yes / OK" at bounding box center [796, 452] width 57 height 16
click at [800, 466] on button "Yes / OK" at bounding box center [798, 471] width 56 height 13
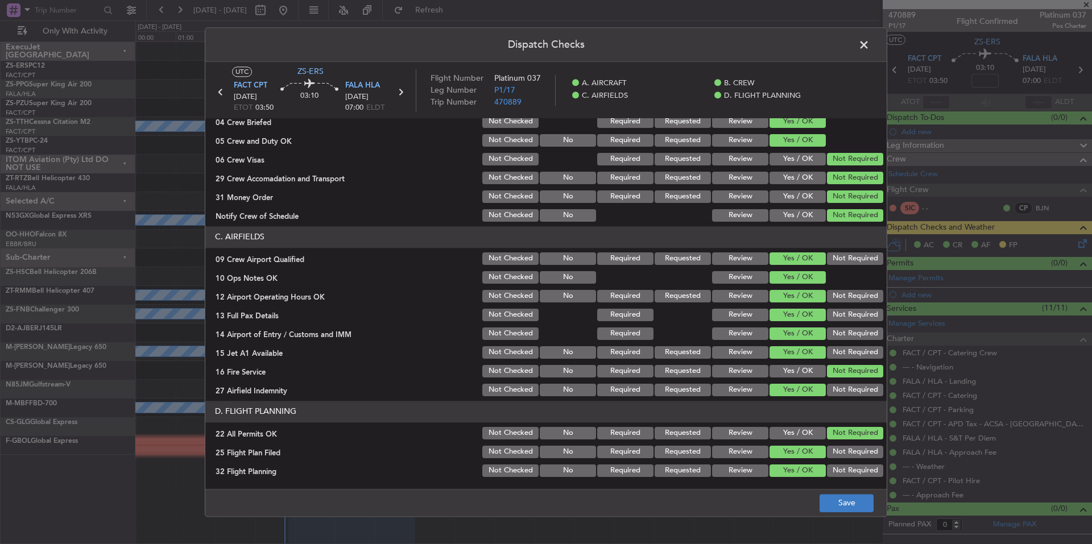
drag, startPoint x: 800, startPoint y: 470, endPoint x: 825, endPoint y: 498, distance: 37.4
click at [800, 471] on button "Yes / OK" at bounding box center [798, 471] width 56 height 13
click at [827, 499] on button "Save" at bounding box center [847, 503] width 54 height 18
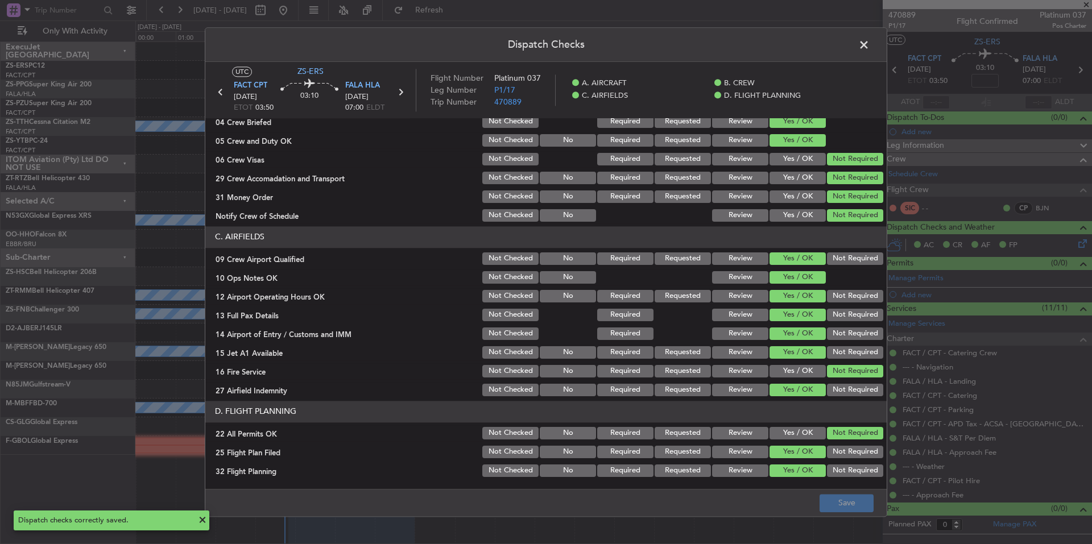
click at [870, 43] on span at bounding box center [870, 47] width 0 height 23
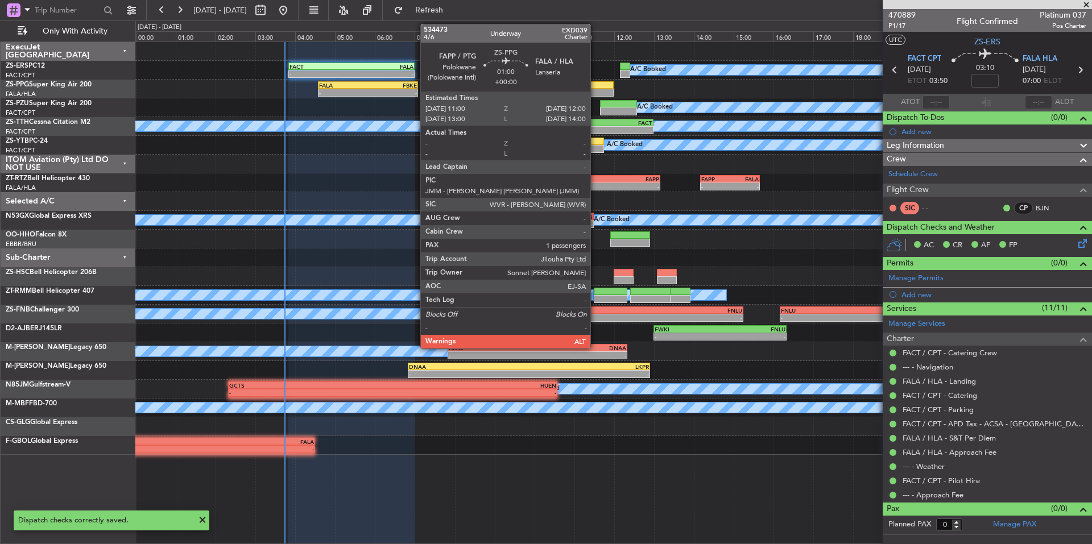
click at [597, 87] on div at bounding box center [594, 85] width 40 height 8
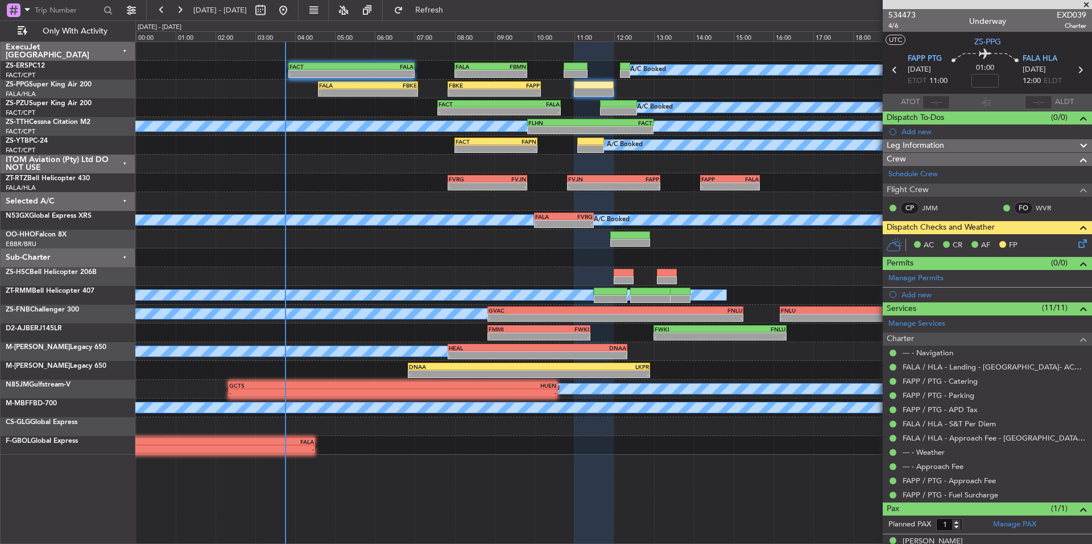
click at [1076, 242] on icon at bounding box center [1080, 241] width 9 height 9
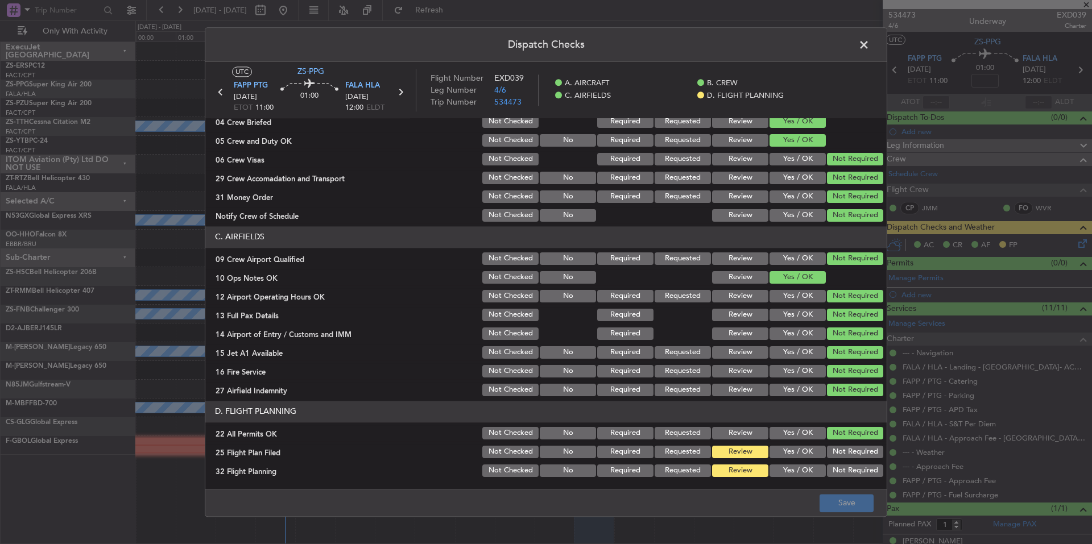
click at [800, 447] on button "Yes / OK" at bounding box center [798, 452] width 56 height 13
click at [799, 476] on button "Yes / OK" at bounding box center [798, 471] width 56 height 13
click at [831, 502] on button "Save" at bounding box center [847, 503] width 54 height 18
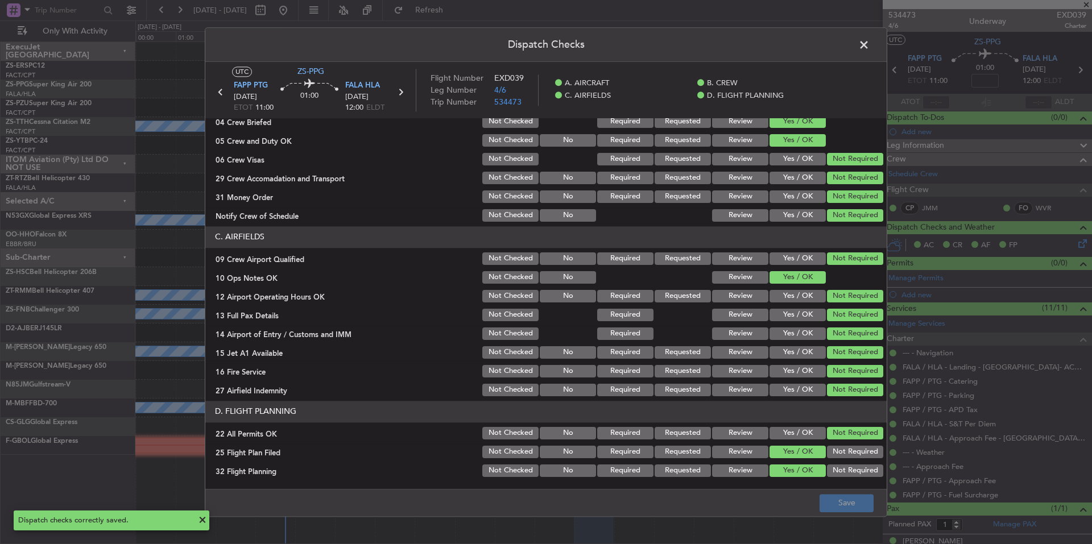
click at [870, 45] on span at bounding box center [870, 47] width 0 height 23
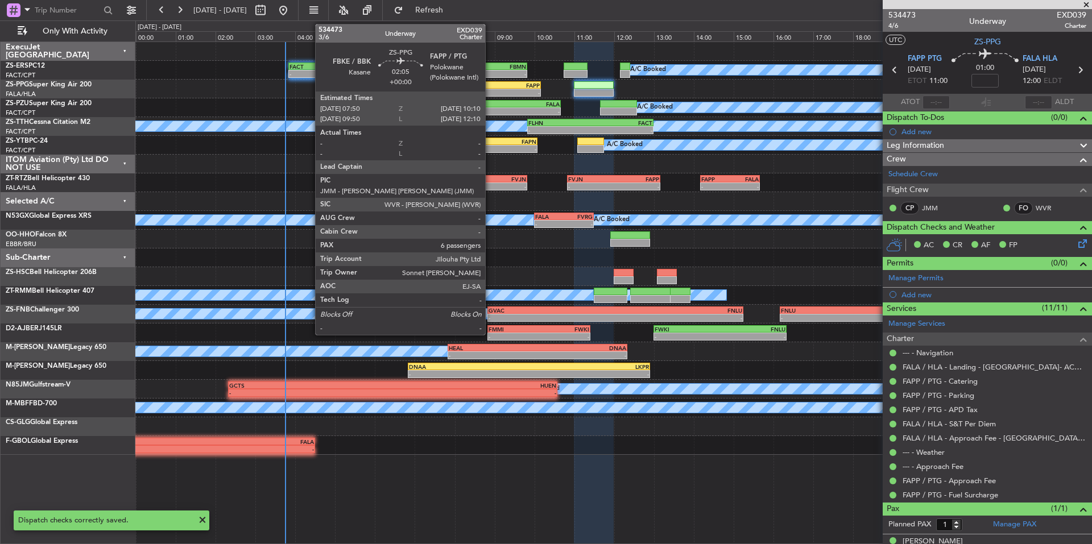
click at [490, 86] on div "FBKE" at bounding box center [472, 85] width 46 height 7
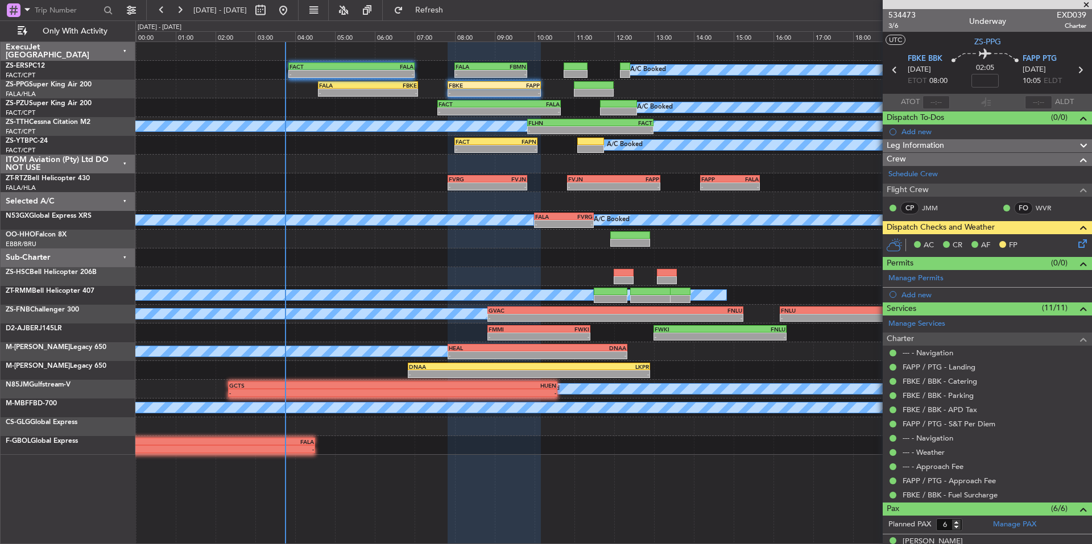
click at [1076, 243] on icon at bounding box center [1080, 241] width 9 height 9
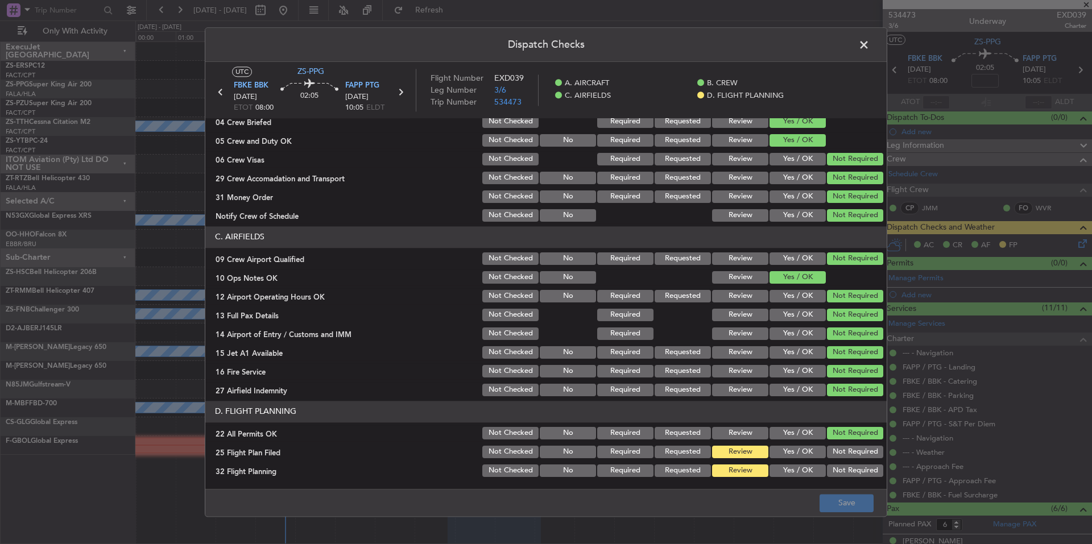
click at [805, 464] on div "Yes / OK" at bounding box center [796, 471] width 57 height 16
click at [804, 443] on section "D. FLIGHT PLANNING 22 All Permits OK Not Checked No Required Requested Review Y…" at bounding box center [545, 440] width 681 height 78
click at [804, 455] on button "Yes / OK" at bounding box center [798, 452] width 56 height 13
click at [807, 478] on div "Yes / OK" at bounding box center [796, 471] width 57 height 16
click at [841, 502] on button "Save" at bounding box center [847, 503] width 54 height 18
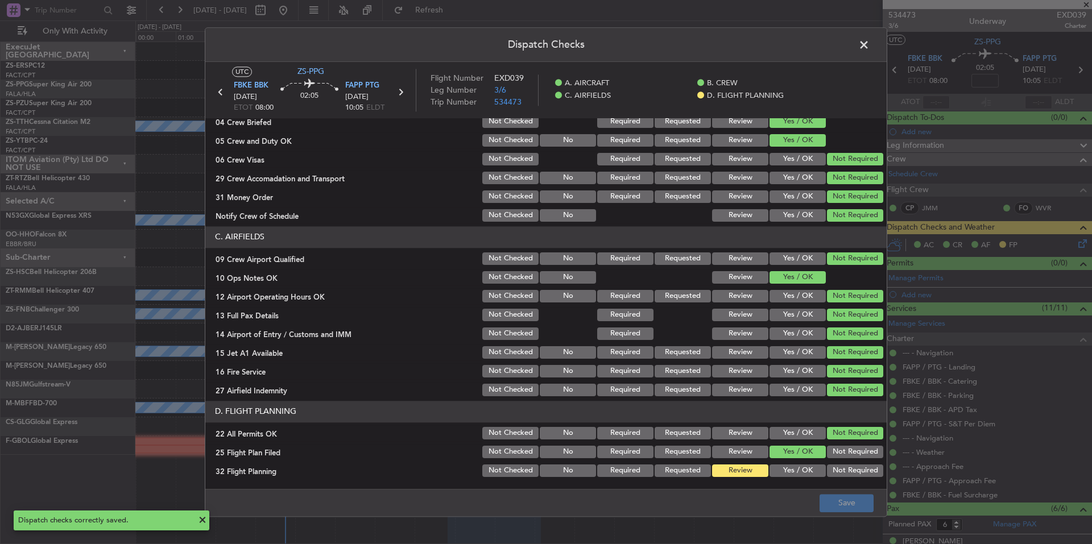
click at [812, 472] on button "Yes / OK" at bounding box center [798, 471] width 56 height 13
click at [848, 502] on button "Save" at bounding box center [847, 503] width 54 height 18
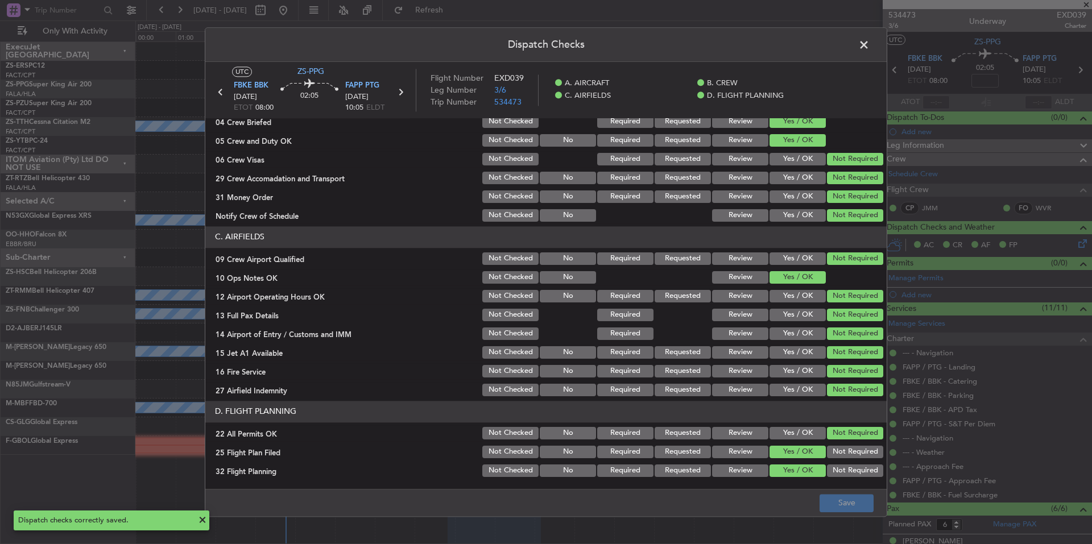
click at [870, 48] on span at bounding box center [870, 47] width 0 height 23
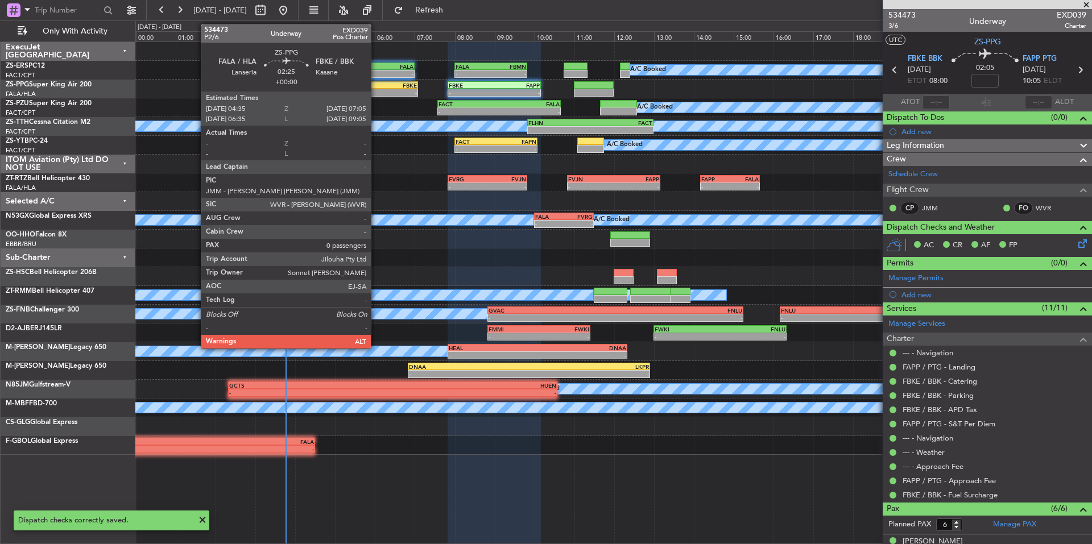
click at [376, 90] on div "-" at bounding box center [392, 92] width 49 height 7
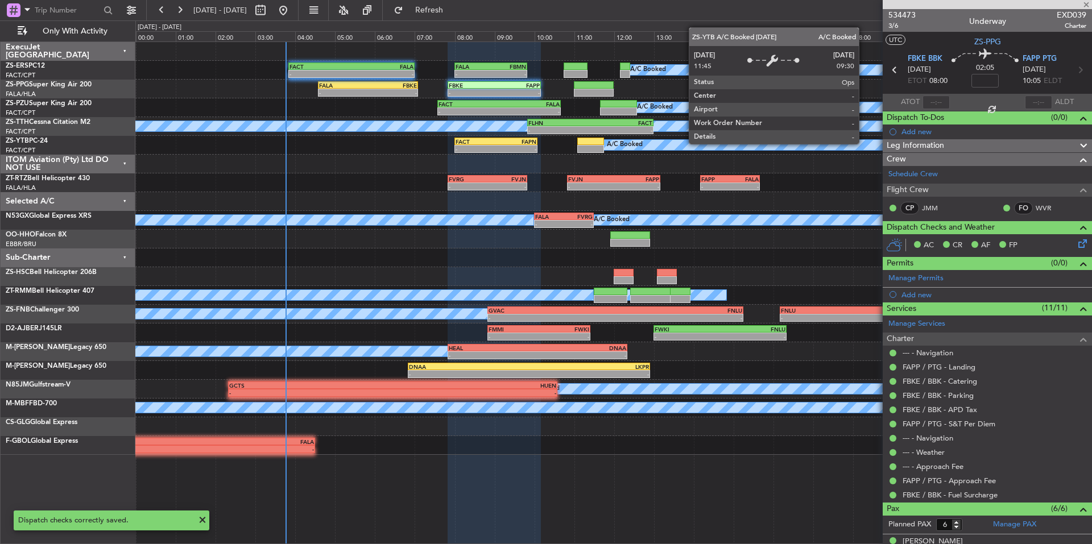
type input "0"
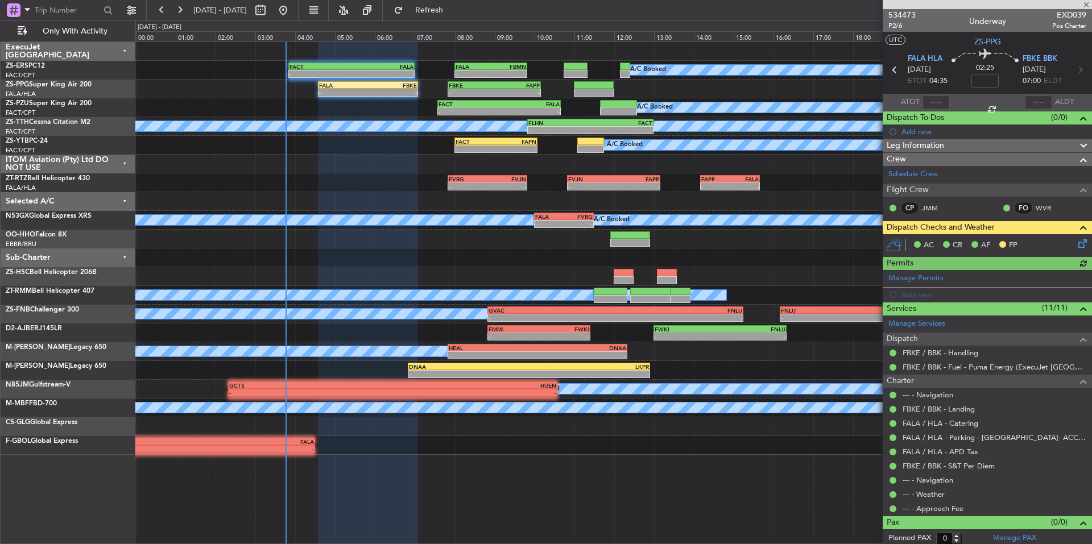
click at [1076, 240] on icon at bounding box center [1080, 241] width 9 height 9
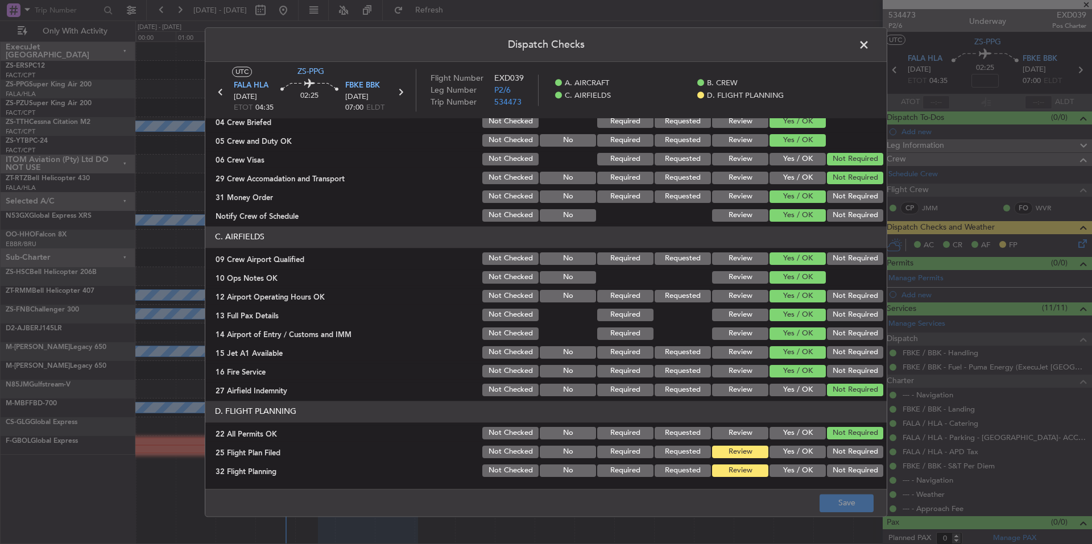
click at [800, 457] on button "Yes / OK" at bounding box center [798, 452] width 56 height 13
click at [802, 470] on button "Yes / OK" at bounding box center [798, 471] width 56 height 13
click at [873, 513] on footer "Save" at bounding box center [545, 502] width 681 height 27
click at [869, 508] on button "Save" at bounding box center [847, 503] width 54 height 18
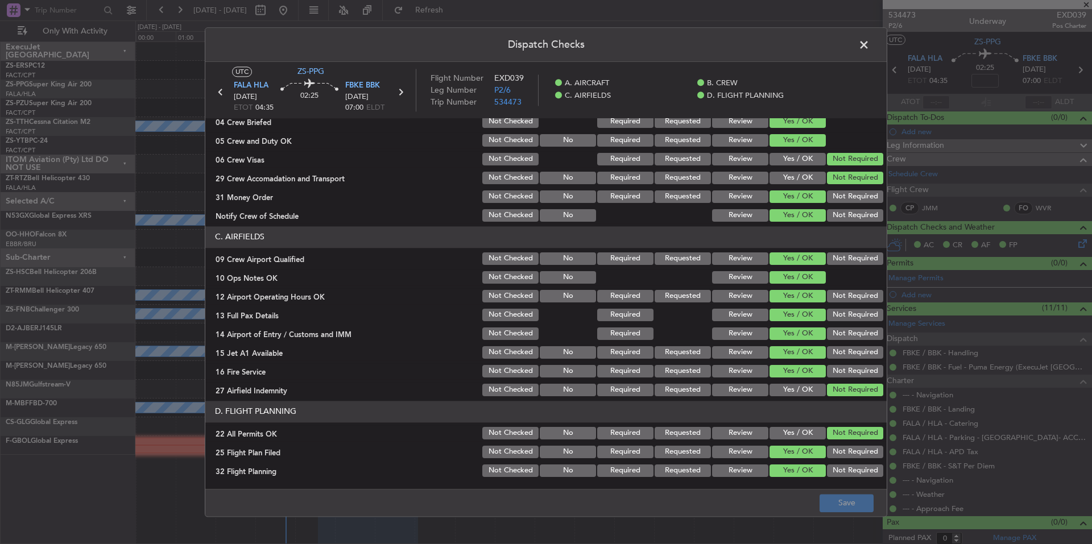
click at [870, 44] on span at bounding box center [870, 47] width 0 height 23
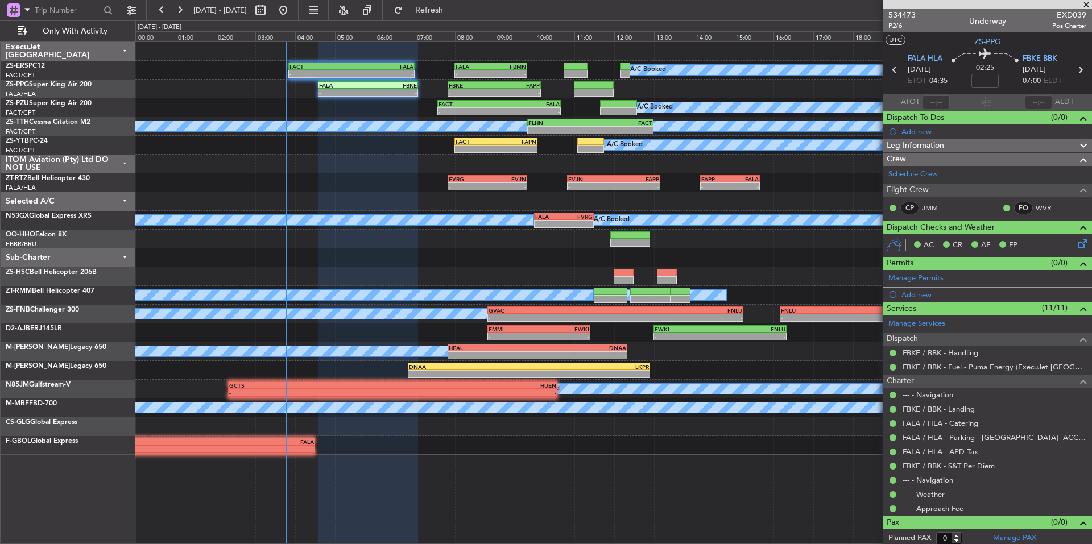
click at [1083, 5] on span at bounding box center [1086, 5] width 11 height 10
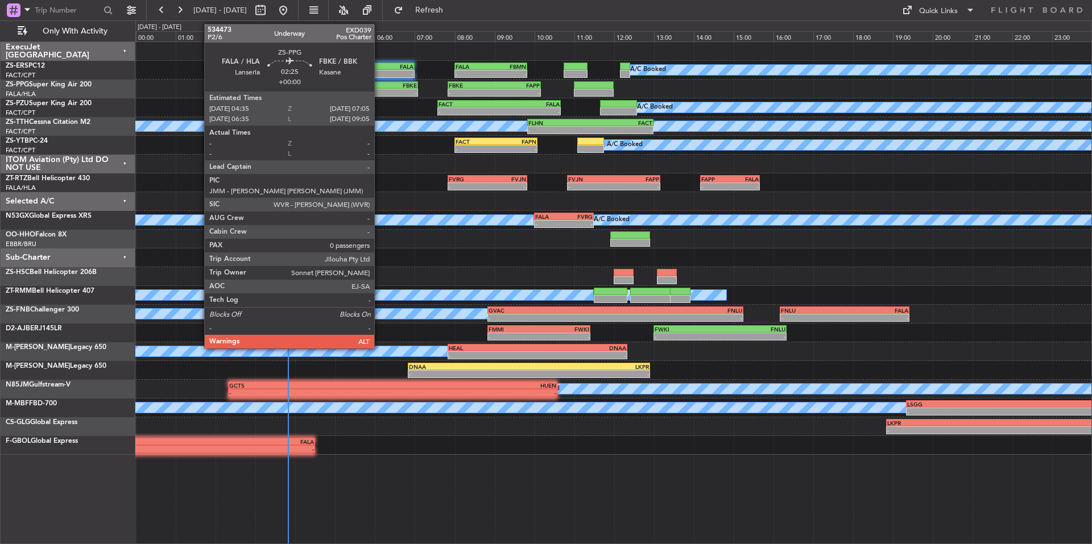
click at [379, 88] on div "FALA 04:35 Z FBKE 07:05 Z" at bounding box center [368, 85] width 100 height 8
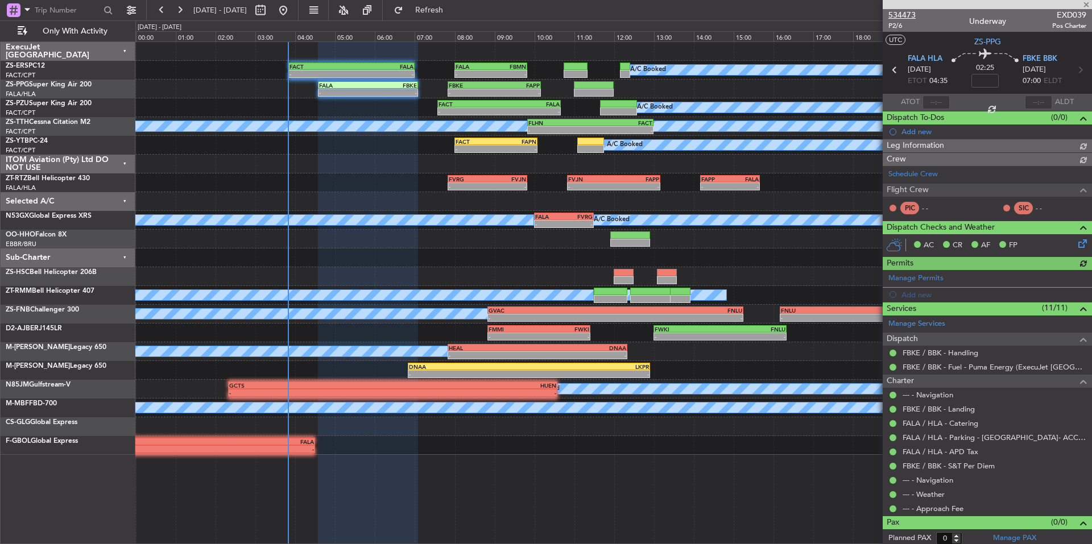
click at [915, 15] on span "534473" at bounding box center [902, 15] width 27 height 12
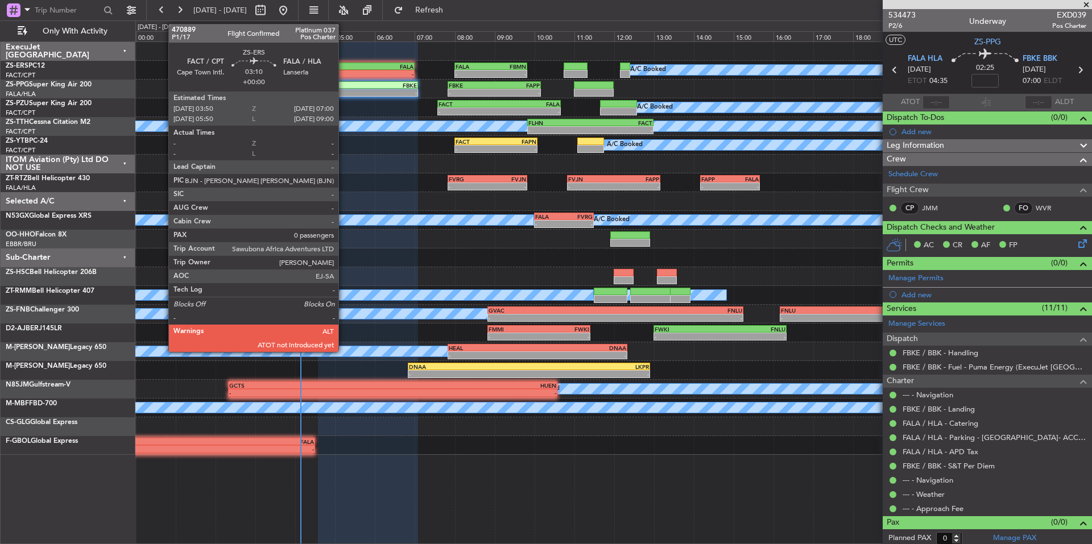
click at [344, 70] on div "- -" at bounding box center [351, 74] width 126 height 8
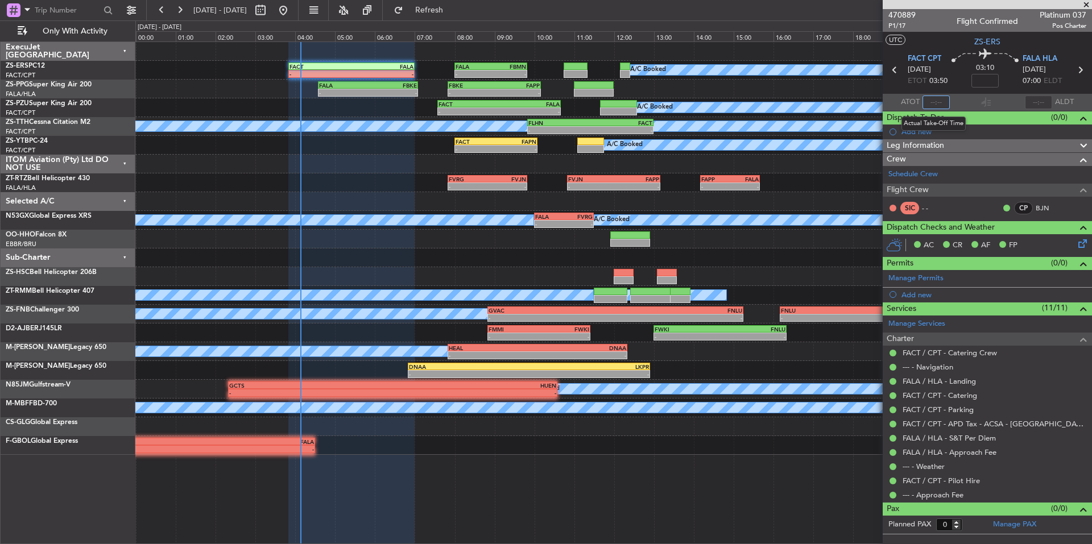
click at [940, 100] on input "text" at bounding box center [936, 103] width 27 height 14
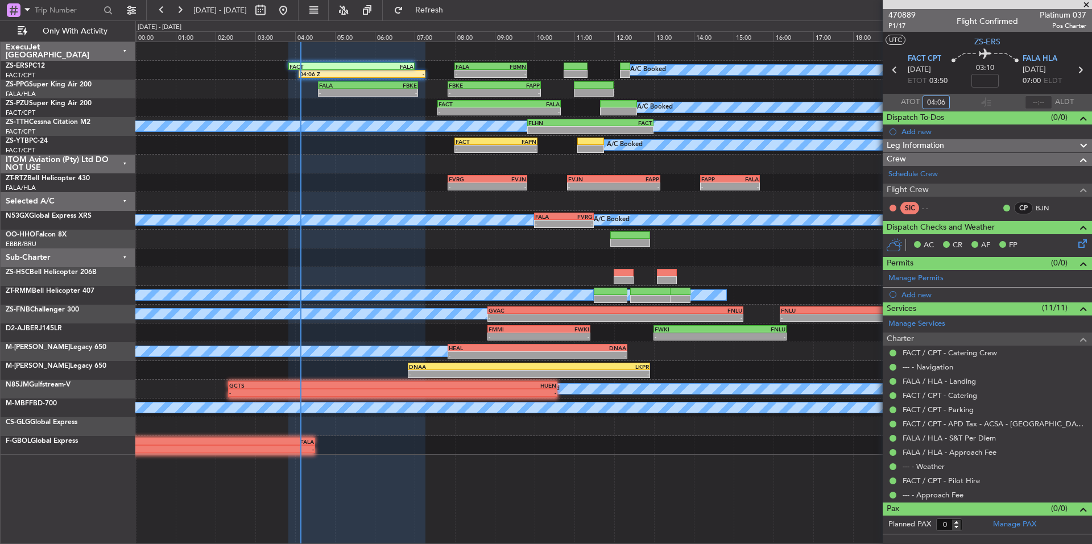
type input "04:06"
click at [1086, 6] on span at bounding box center [1086, 5] width 11 height 10
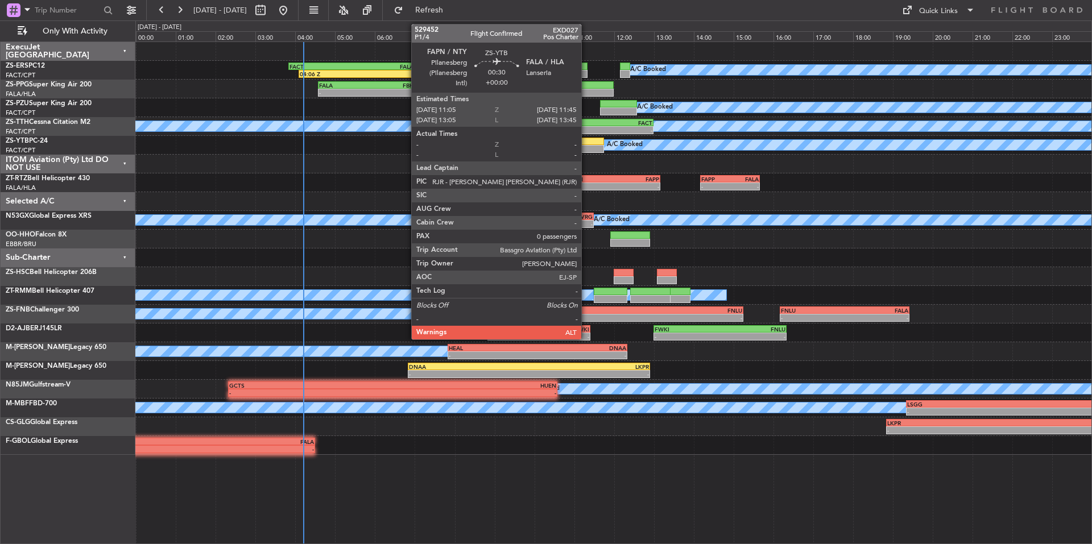
click at [586, 150] on div at bounding box center [590, 149] width 27 height 8
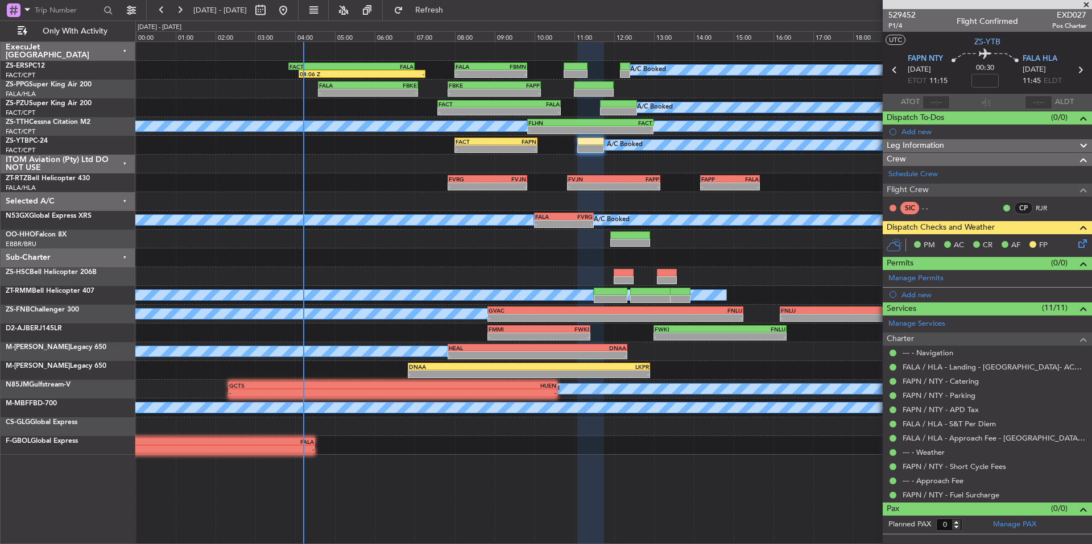
click at [1080, 241] on icon at bounding box center [1080, 241] width 9 height 9
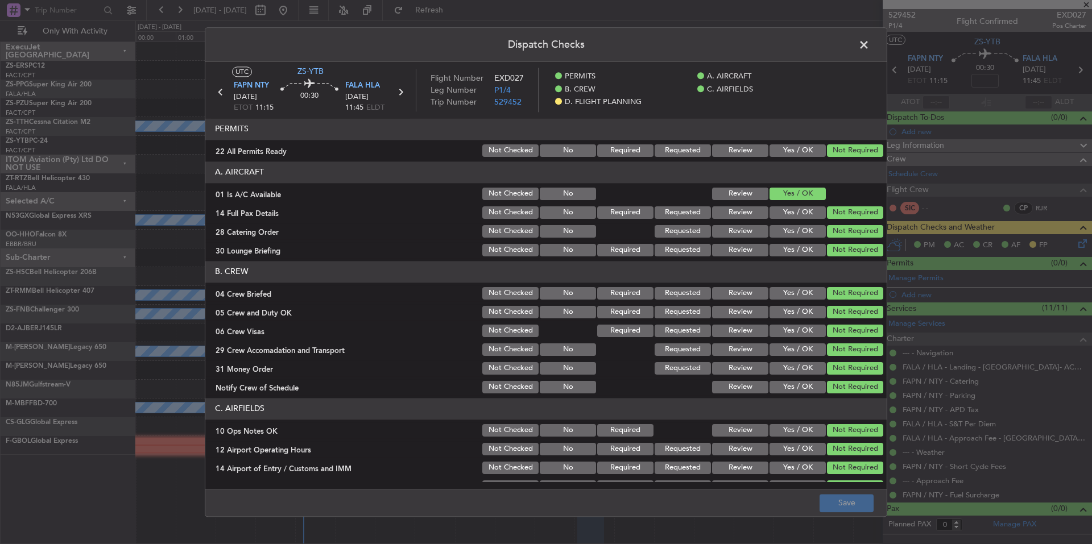
scroll to position [134, 0]
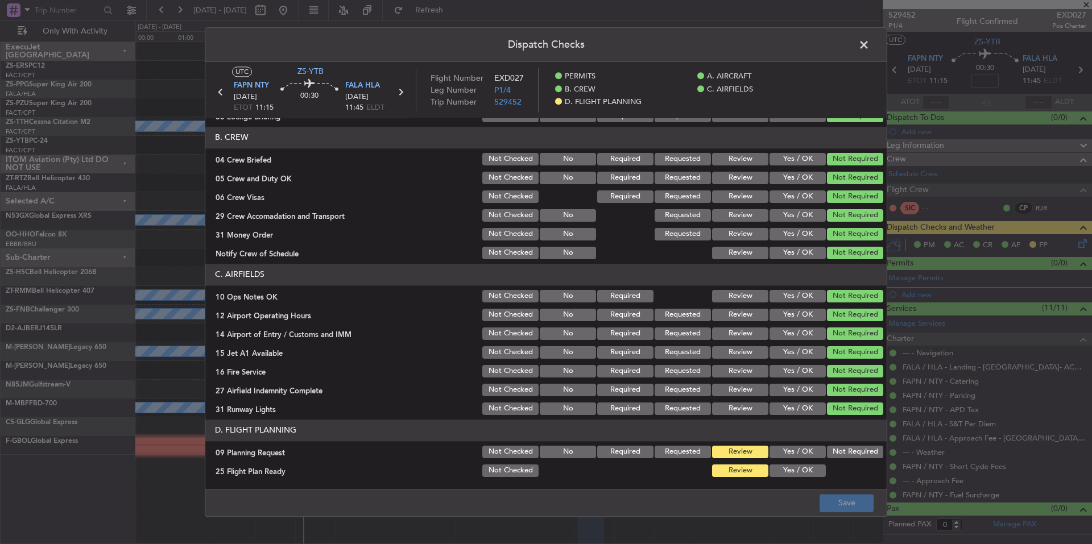
click at [808, 451] on button "Yes / OK" at bounding box center [798, 452] width 56 height 13
click at [809, 469] on button "Yes / OK" at bounding box center [798, 471] width 56 height 13
drag, startPoint x: 827, startPoint y: 495, endPoint x: 833, endPoint y: 503, distance: 10.5
click at [828, 497] on button "Save" at bounding box center [847, 503] width 54 height 18
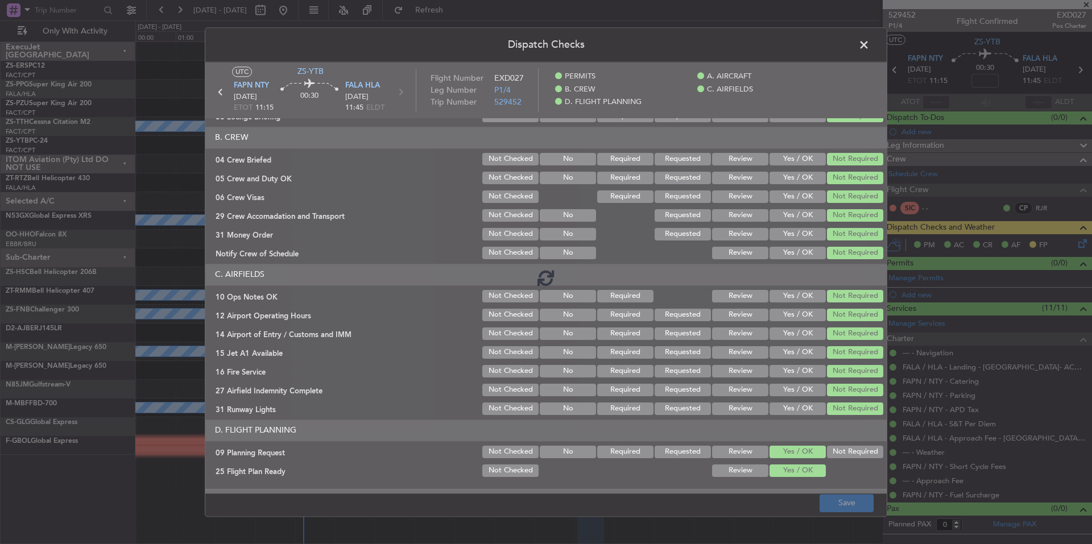
click at [833, 503] on footer "Save" at bounding box center [545, 502] width 681 height 27
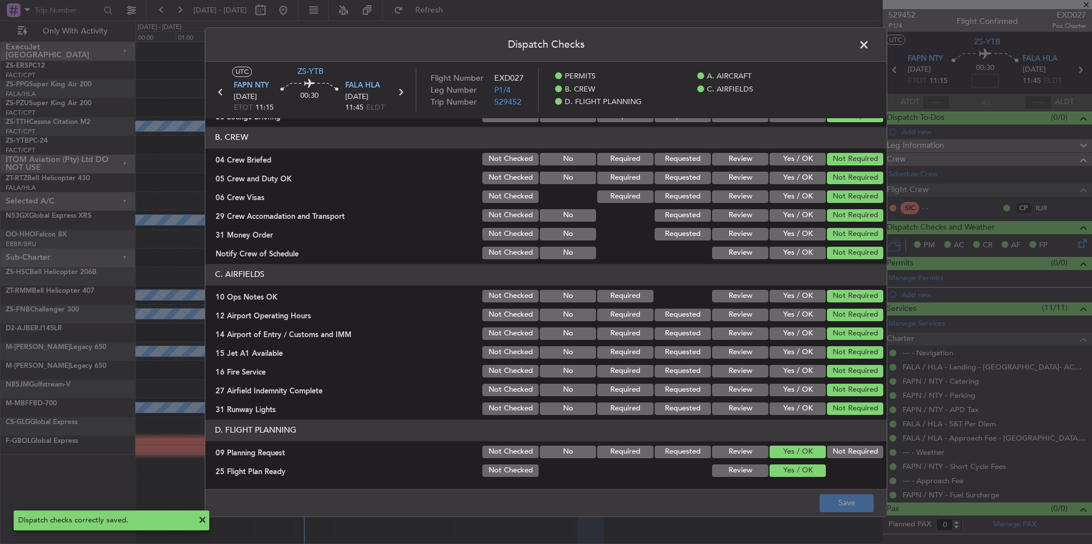
click at [870, 45] on span at bounding box center [870, 47] width 0 height 23
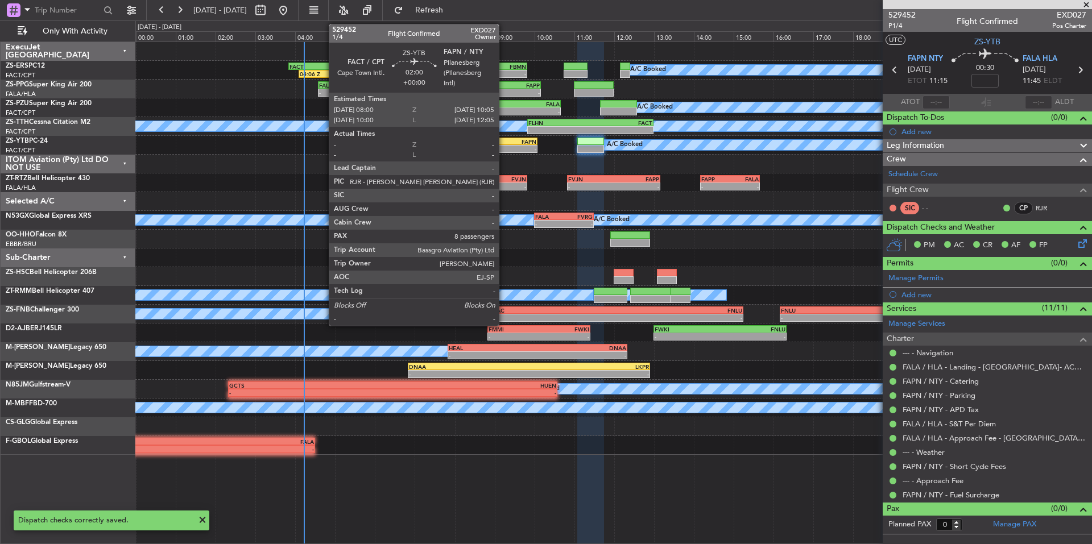
click at [504, 141] on div "FAPN" at bounding box center [516, 141] width 40 height 7
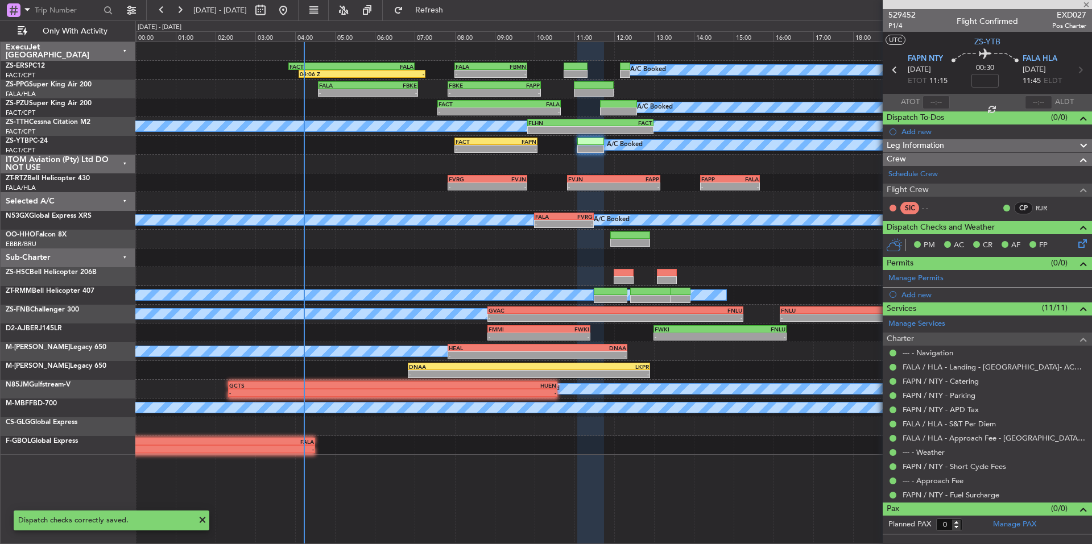
type input "8"
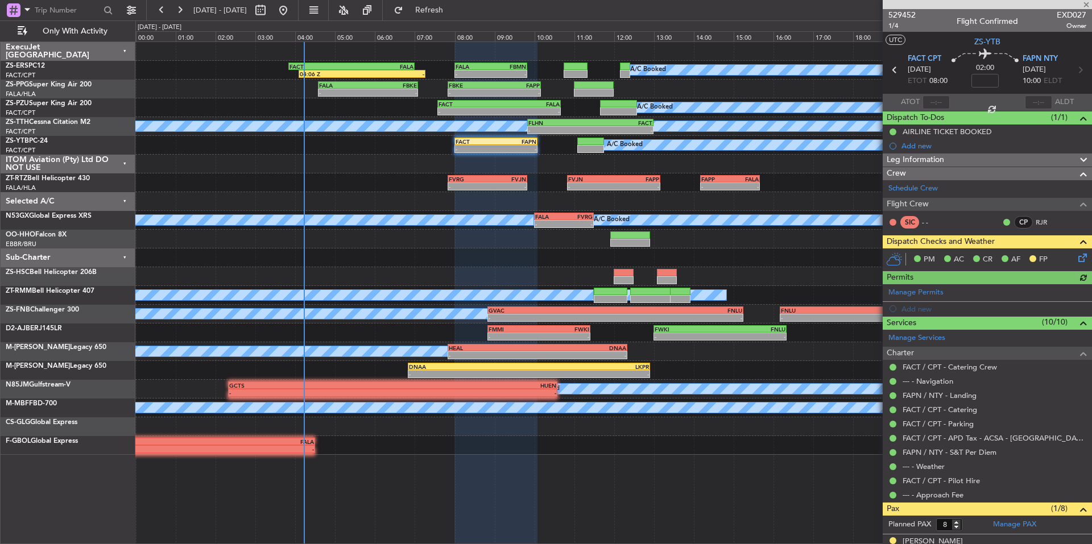
click at [1076, 257] on icon at bounding box center [1080, 255] width 9 height 9
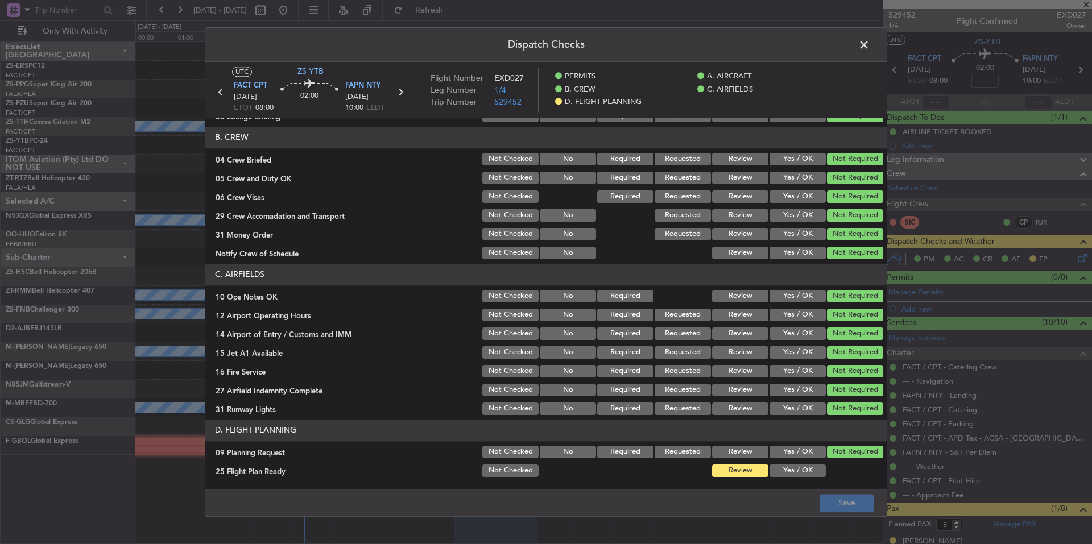
click at [801, 455] on button "Yes / OK" at bounding box center [798, 452] width 56 height 13
click at [799, 475] on button "Yes / OK" at bounding box center [798, 471] width 56 height 13
click at [866, 495] on button "Save" at bounding box center [847, 503] width 54 height 18
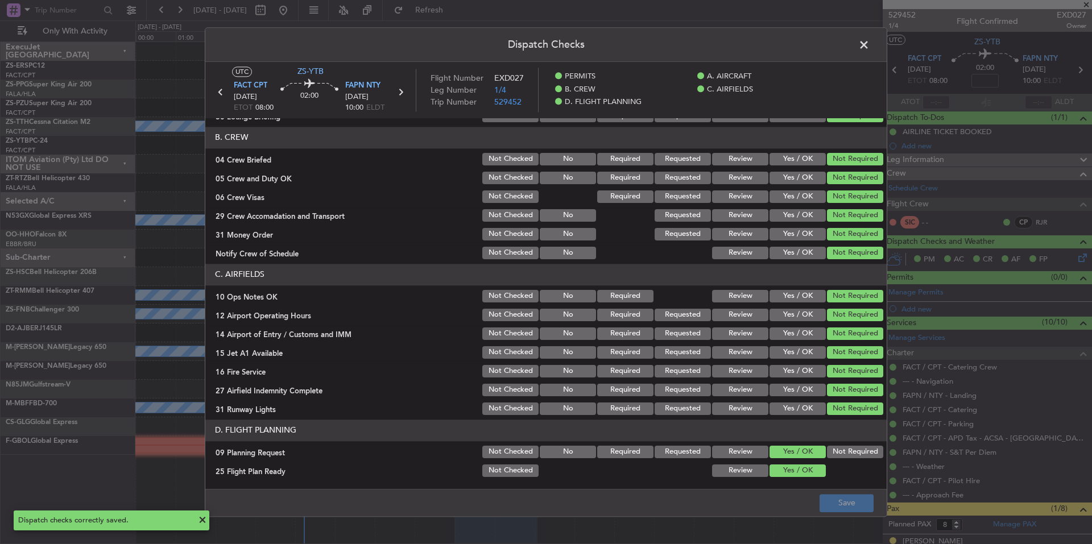
click at [870, 41] on span at bounding box center [870, 47] width 0 height 23
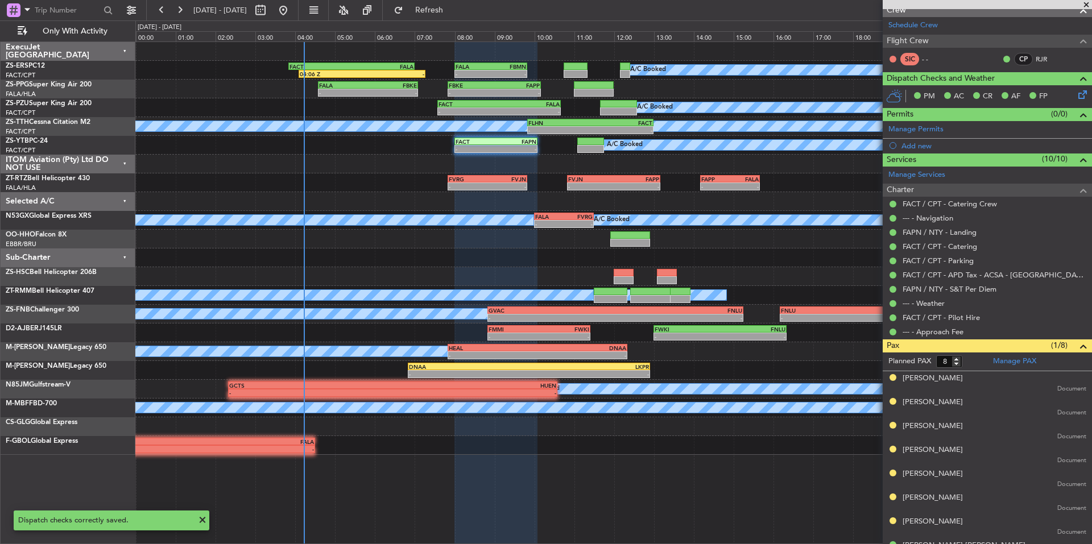
scroll to position [183, 0]
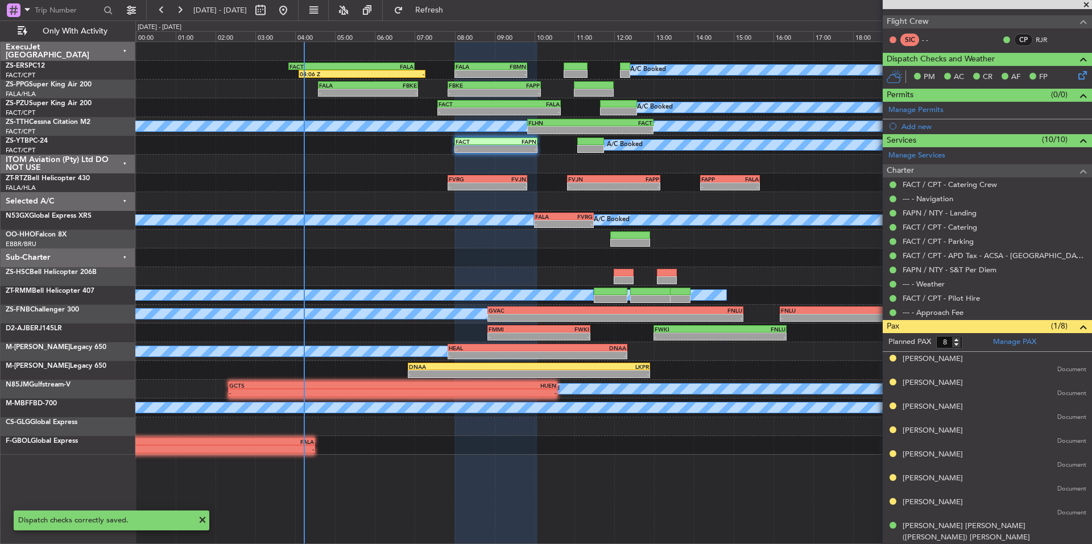
click at [1085, 6] on span at bounding box center [1086, 5] width 11 height 10
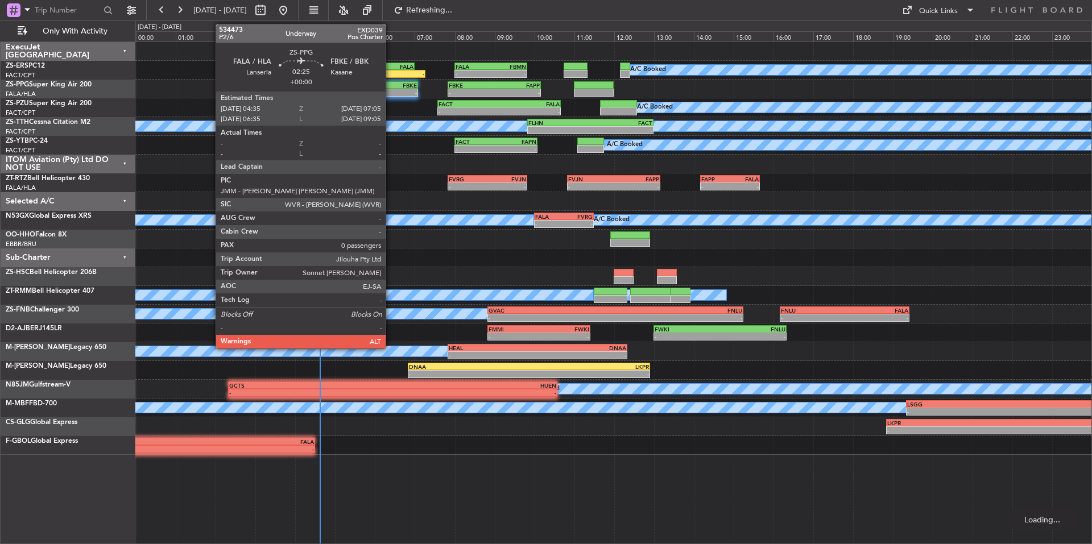
click at [389, 91] on div "-" at bounding box center [392, 92] width 49 height 7
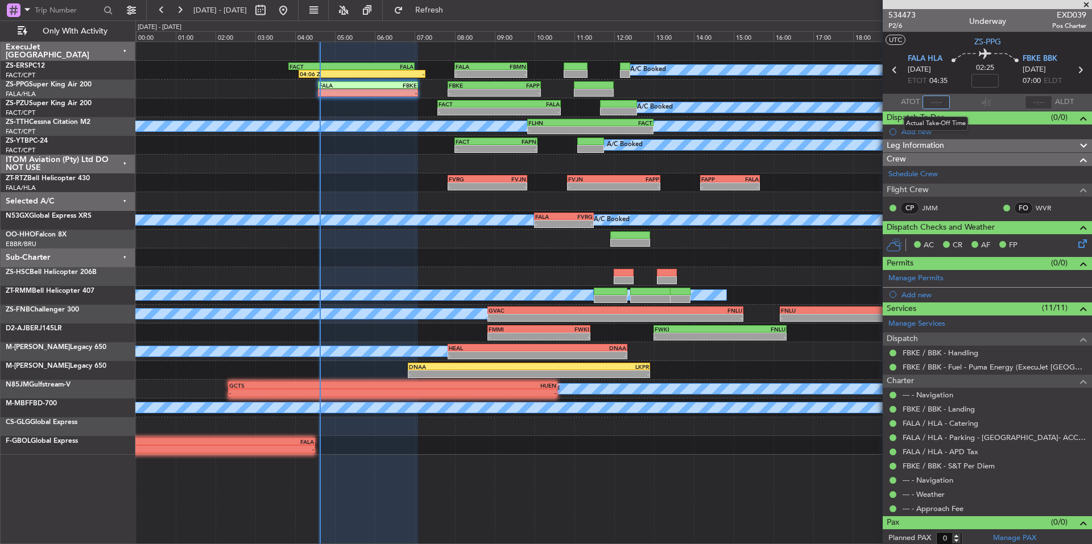
click at [936, 103] on input "text" at bounding box center [936, 103] width 27 height 14
type input "04:37"
click at [180, 18] on button at bounding box center [180, 10] width 18 height 18
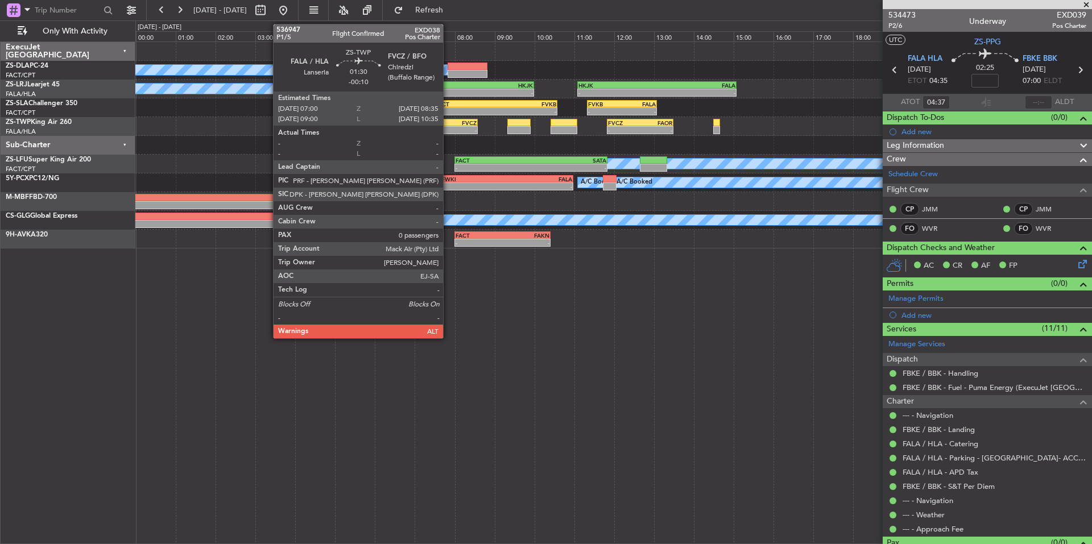
click at [449, 122] on div "FVCZ" at bounding box center [461, 122] width 31 height 7
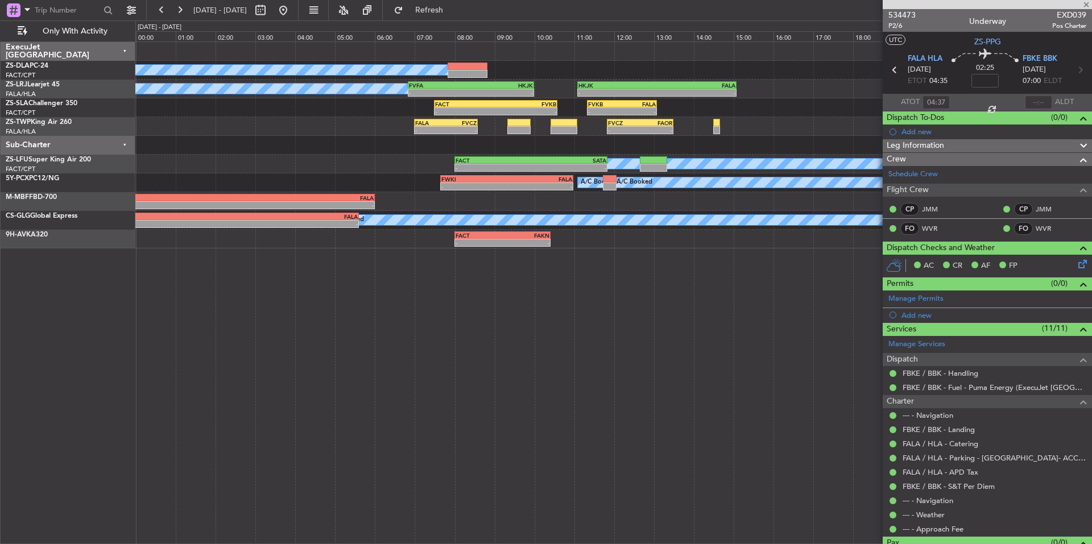
type input "-00:10"
